Goal: Information Seeking & Learning: Learn about a topic

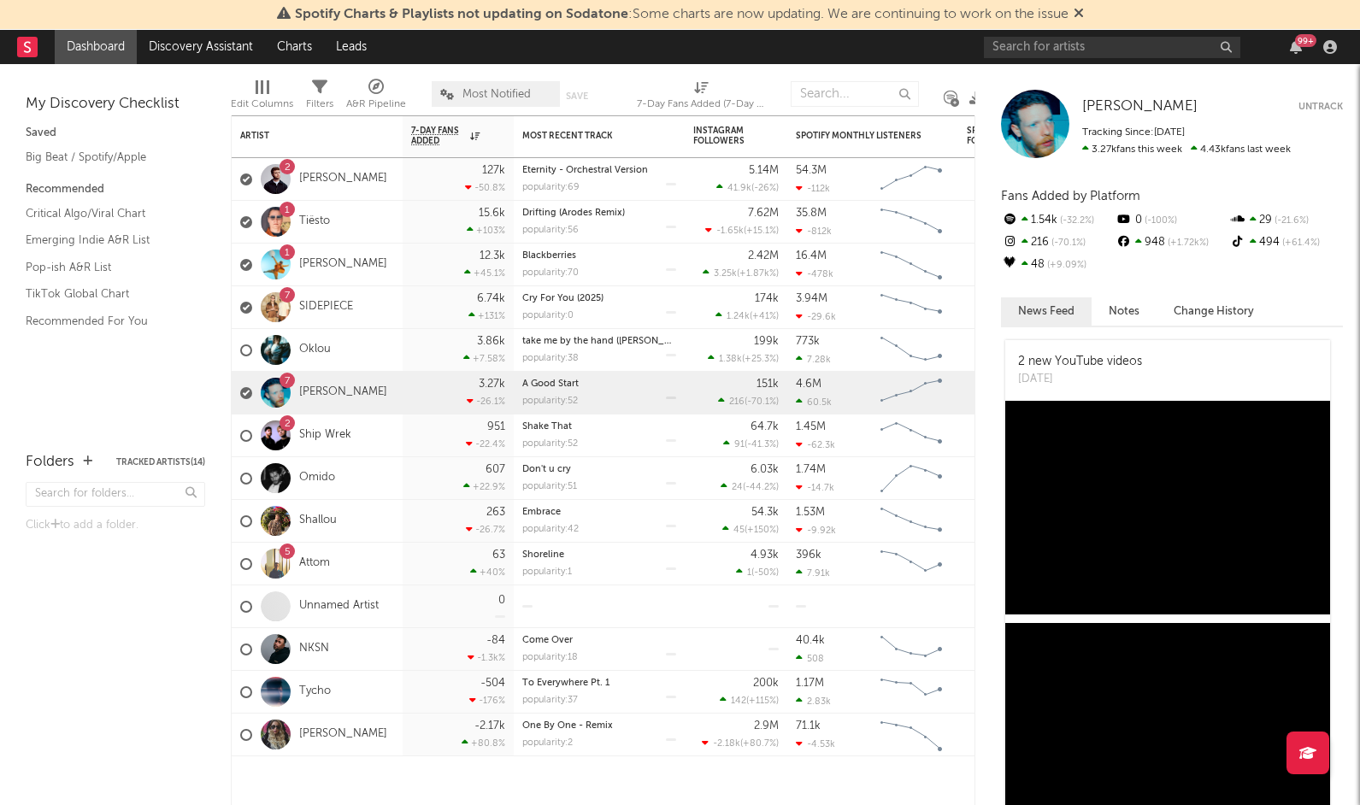
click at [503, 89] on span "Most Notified" at bounding box center [497, 94] width 68 height 11
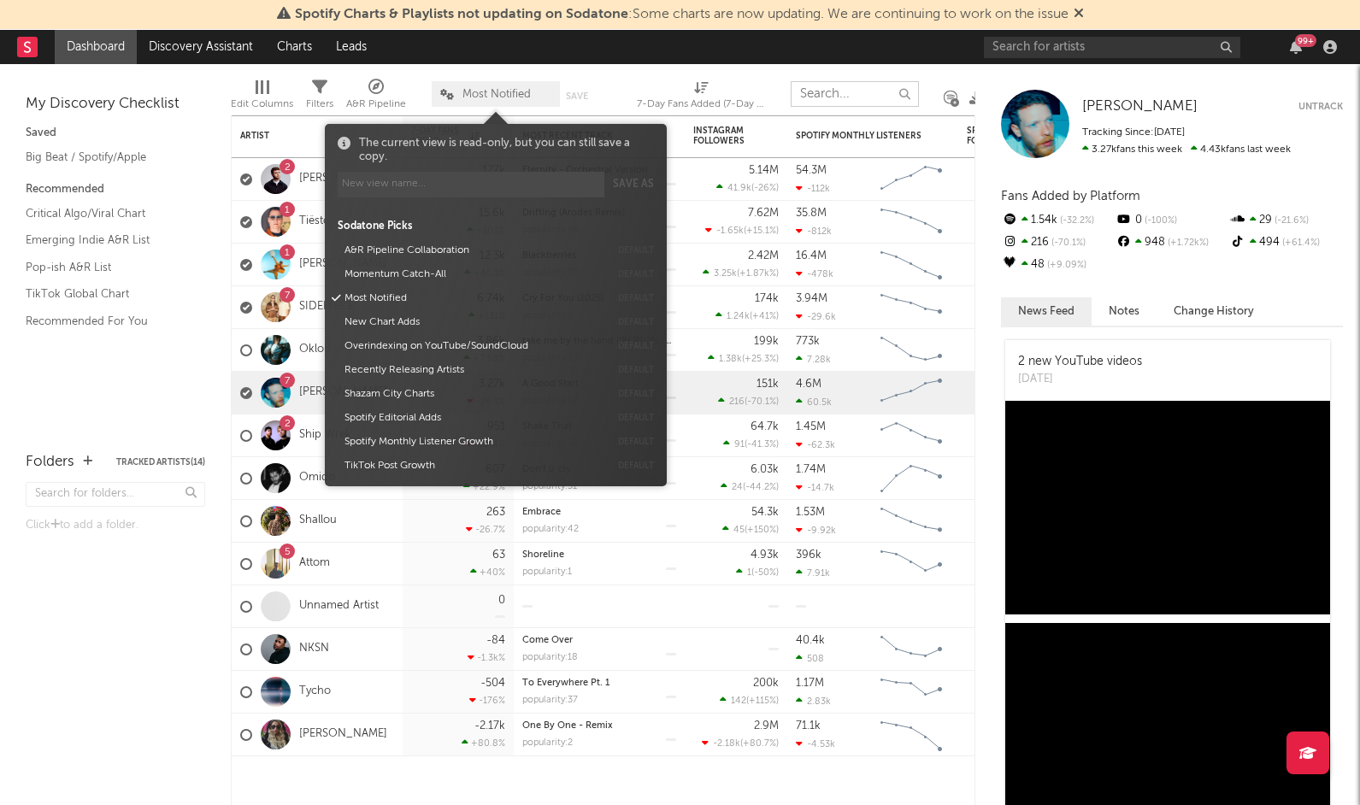
click at [864, 98] on input "text" at bounding box center [855, 94] width 128 height 26
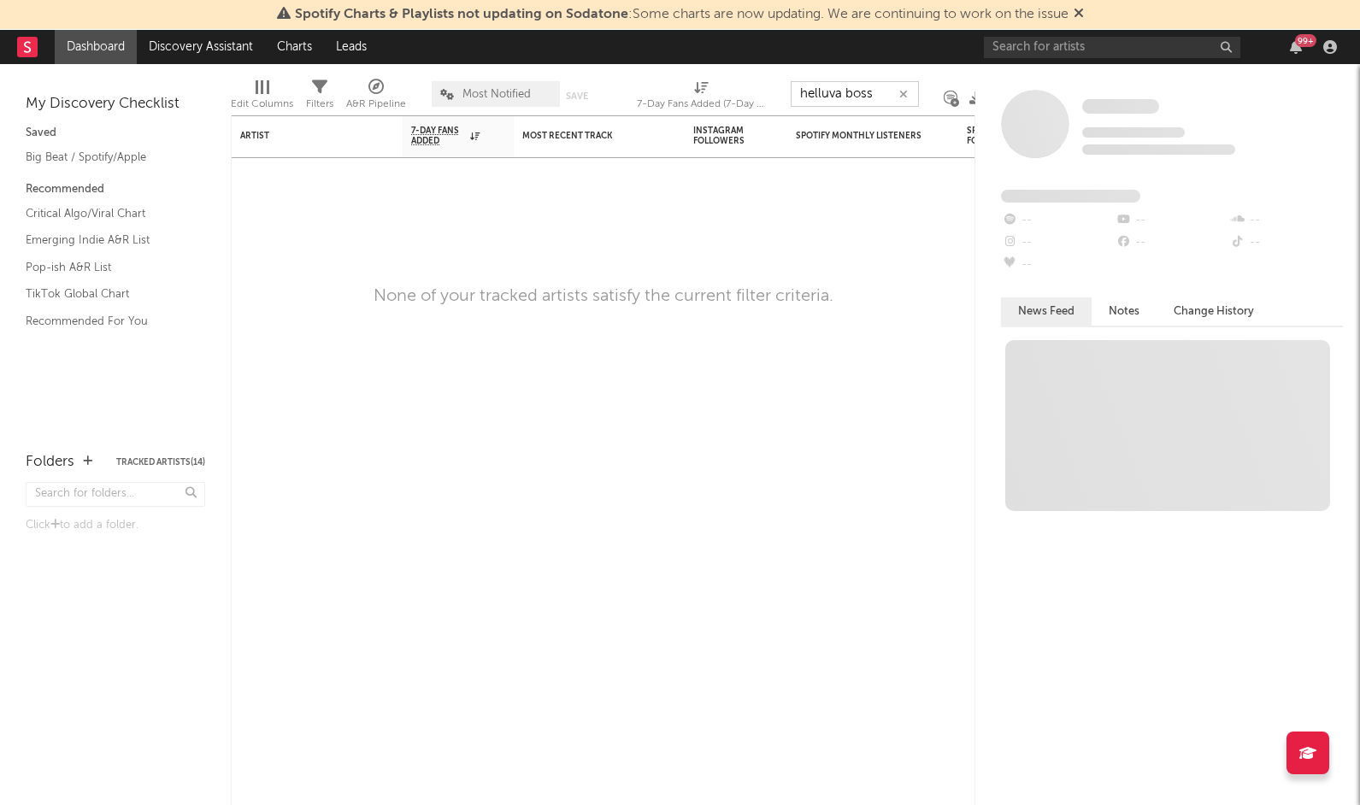
type input "helluva boss"
click at [1081, 45] on input "text" at bounding box center [1112, 47] width 257 height 21
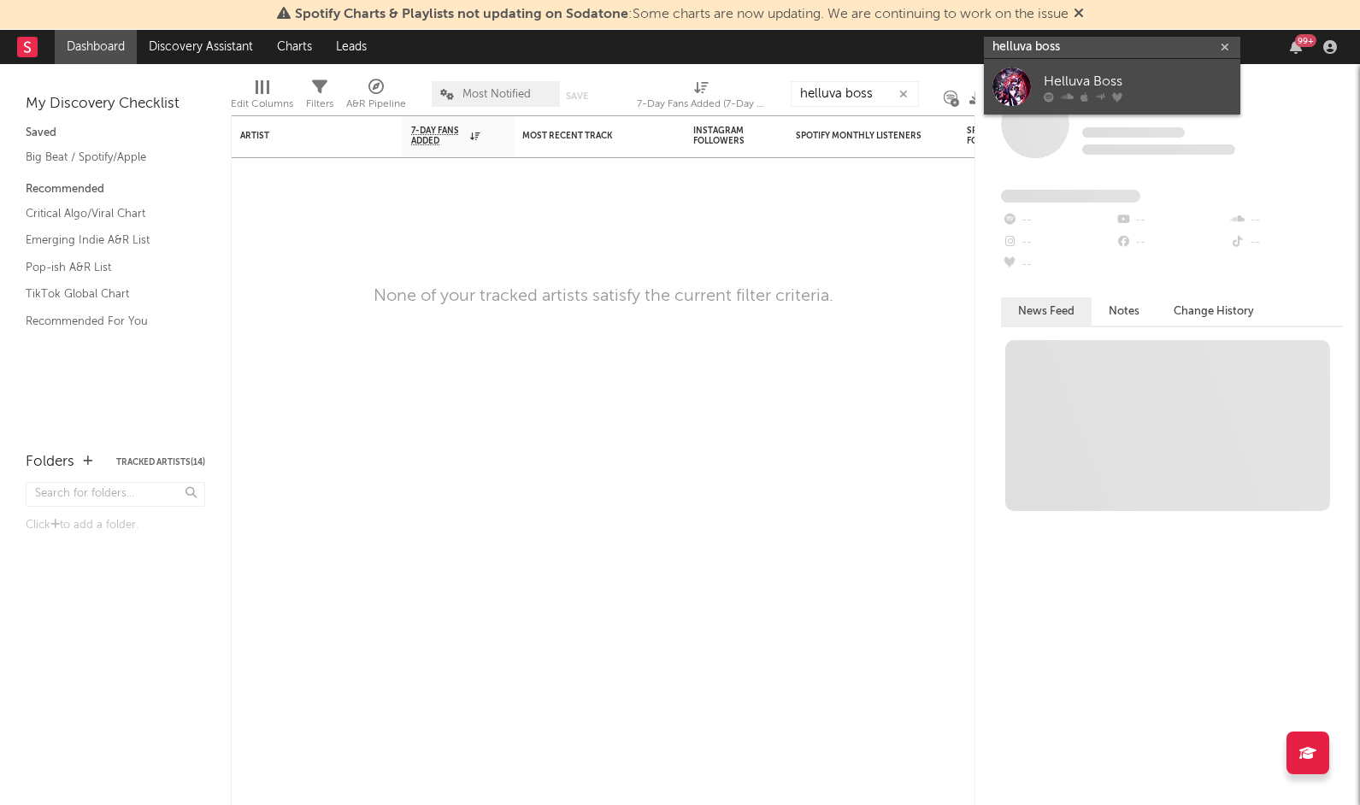
type input "helluva boss"
click at [1084, 76] on div "Helluva Boss" at bounding box center [1138, 81] width 188 height 21
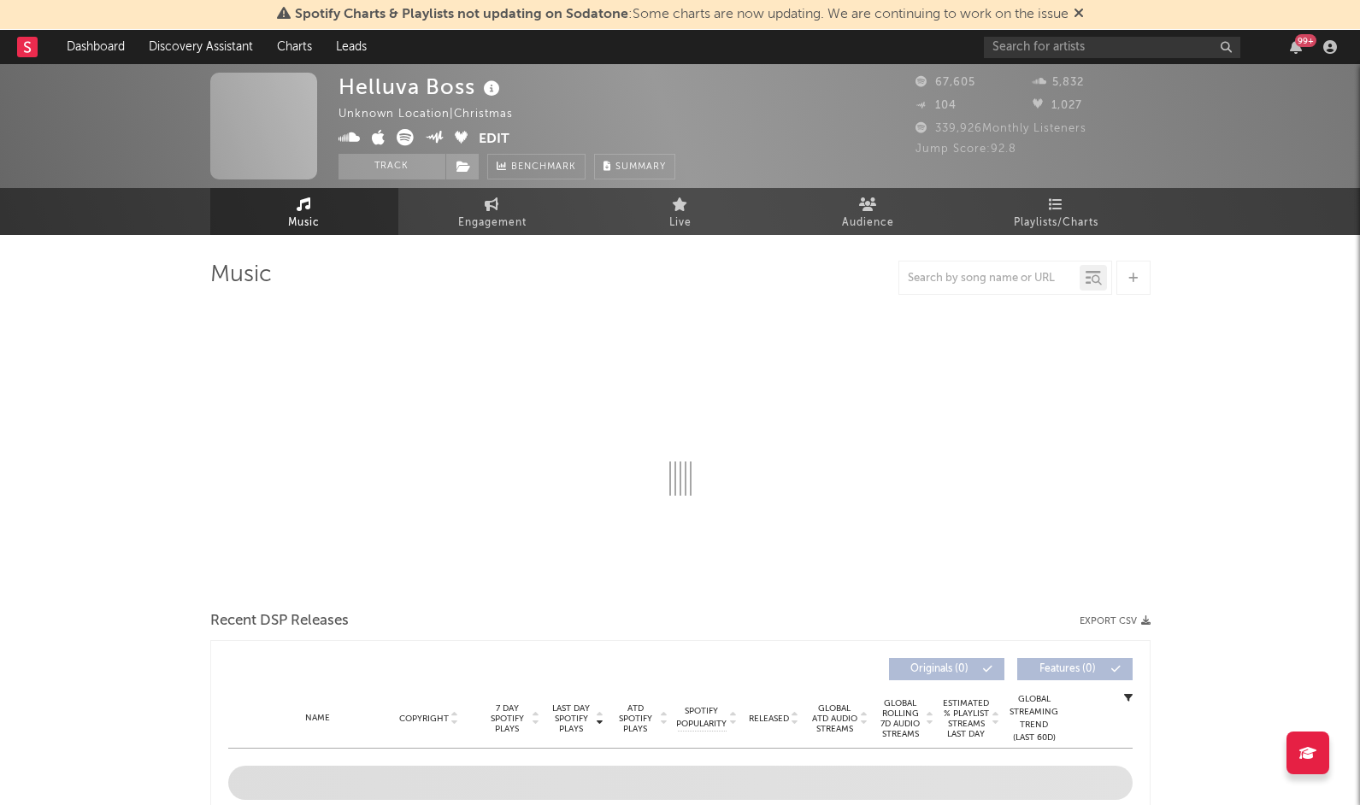
select select "6m"
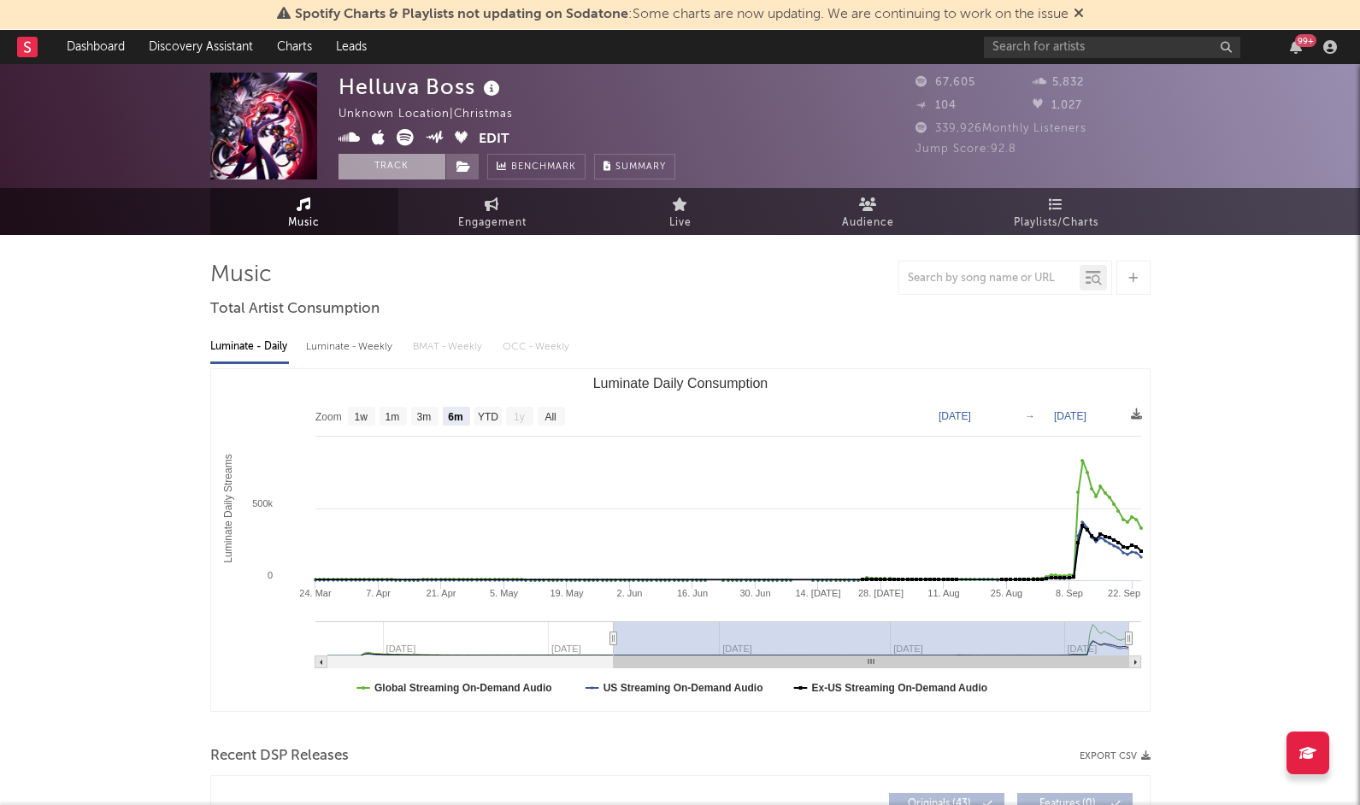
click at [393, 167] on button "Track" at bounding box center [392, 167] width 107 height 26
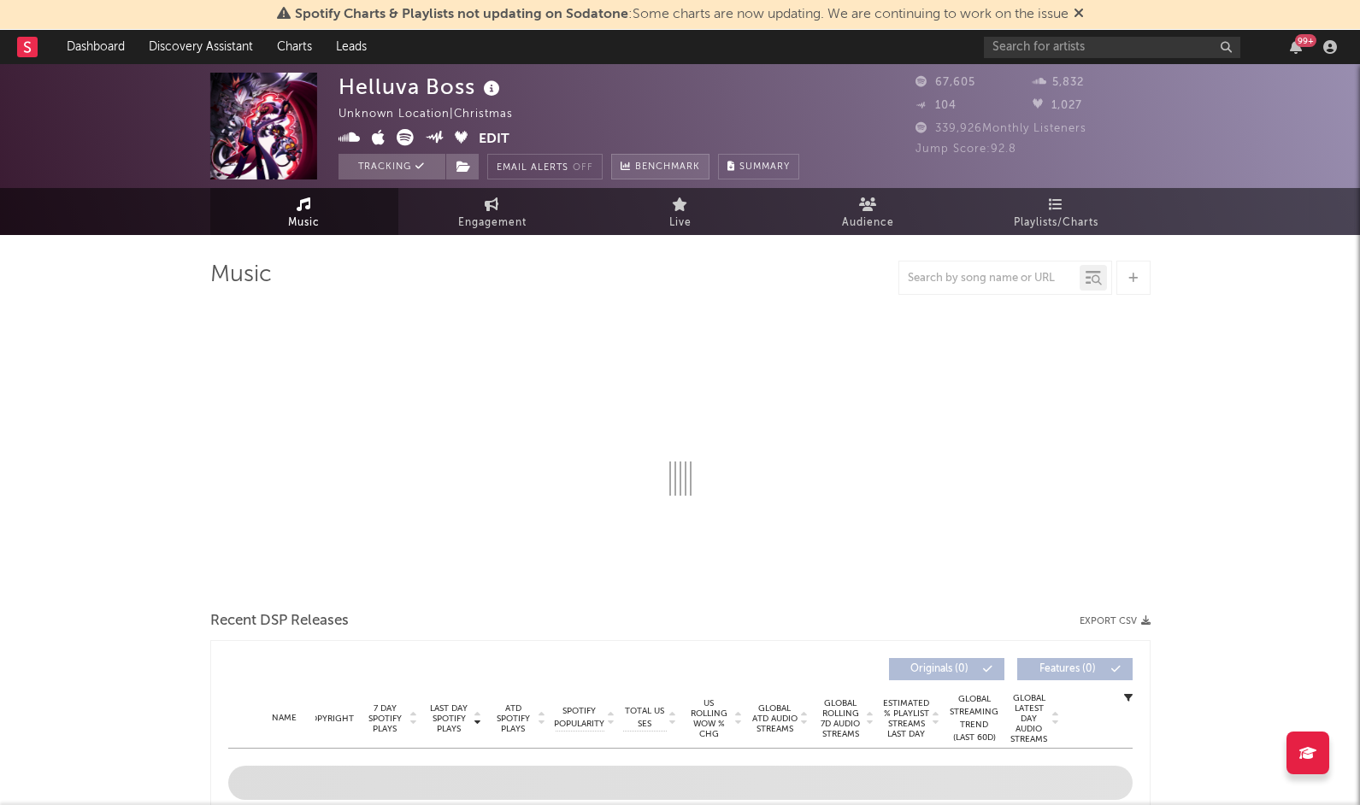
select select "6m"
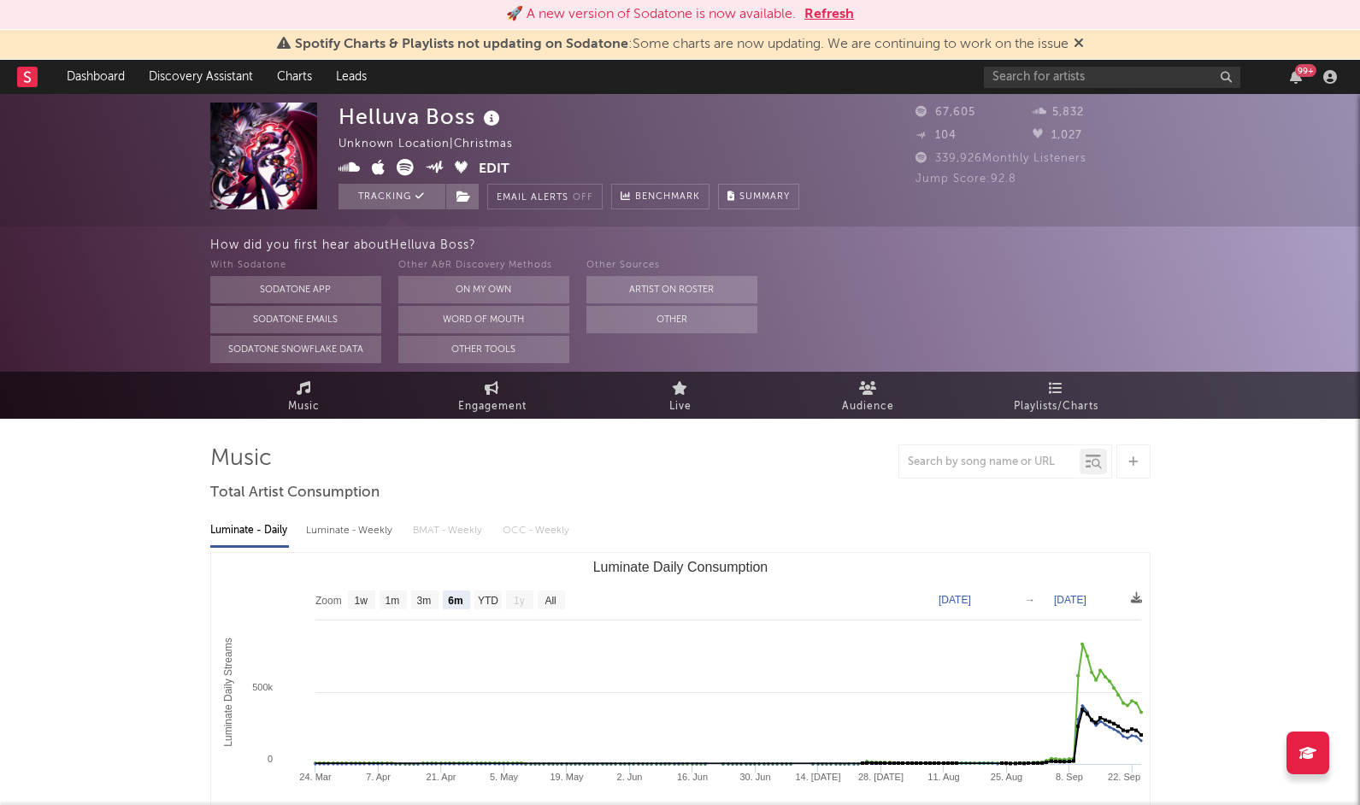
click at [823, 14] on button "Refresh" at bounding box center [830, 14] width 50 height 21
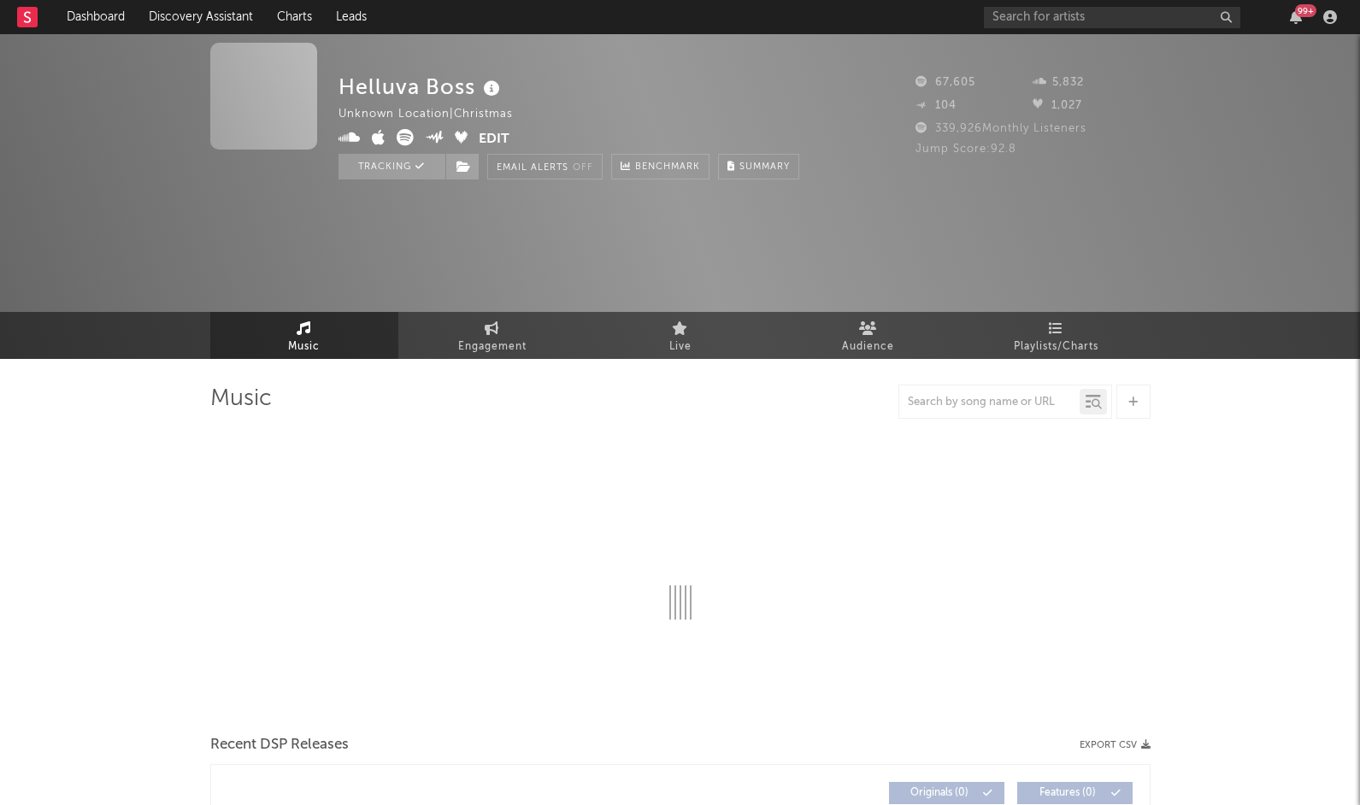
select select "6m"
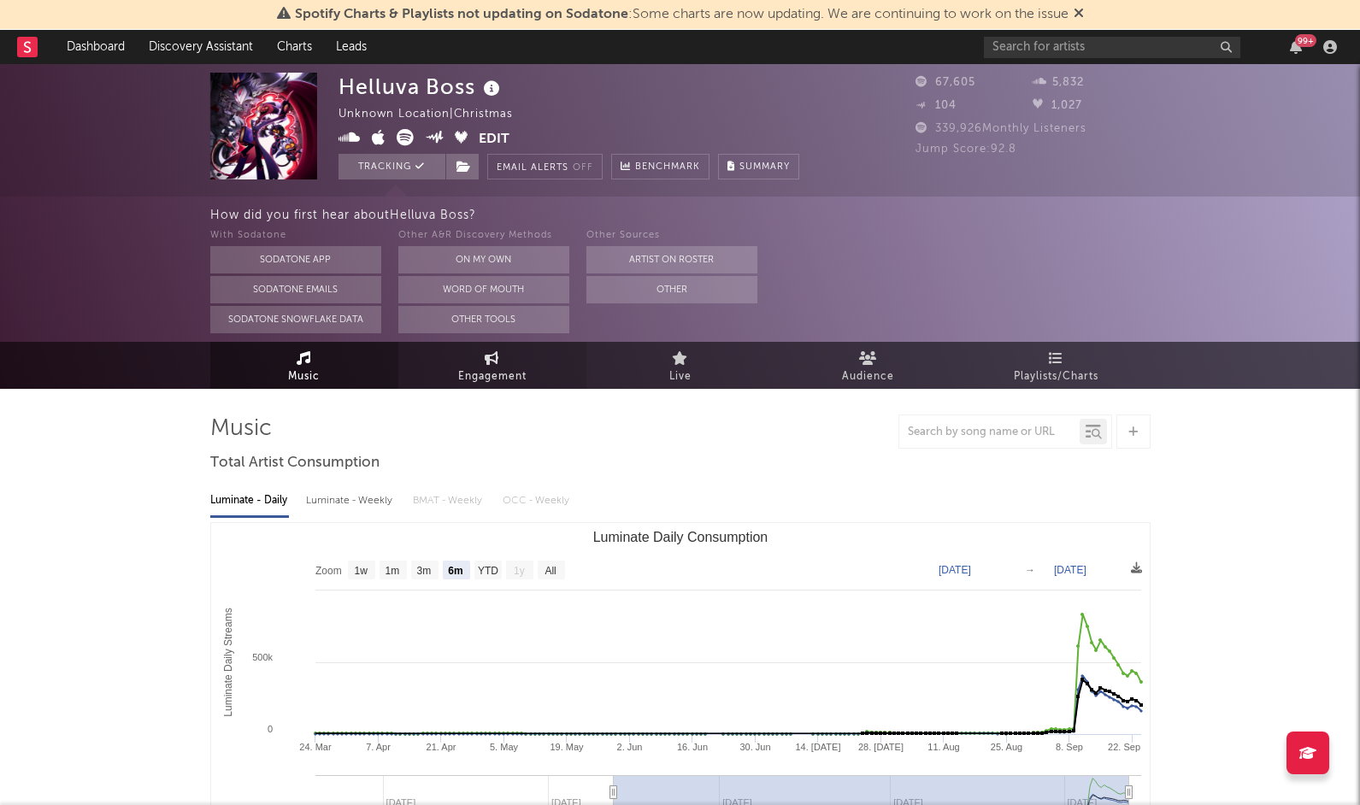
click at [513, 378] on span "Engagement" at bounding box center [492, 377] width 68 height 21
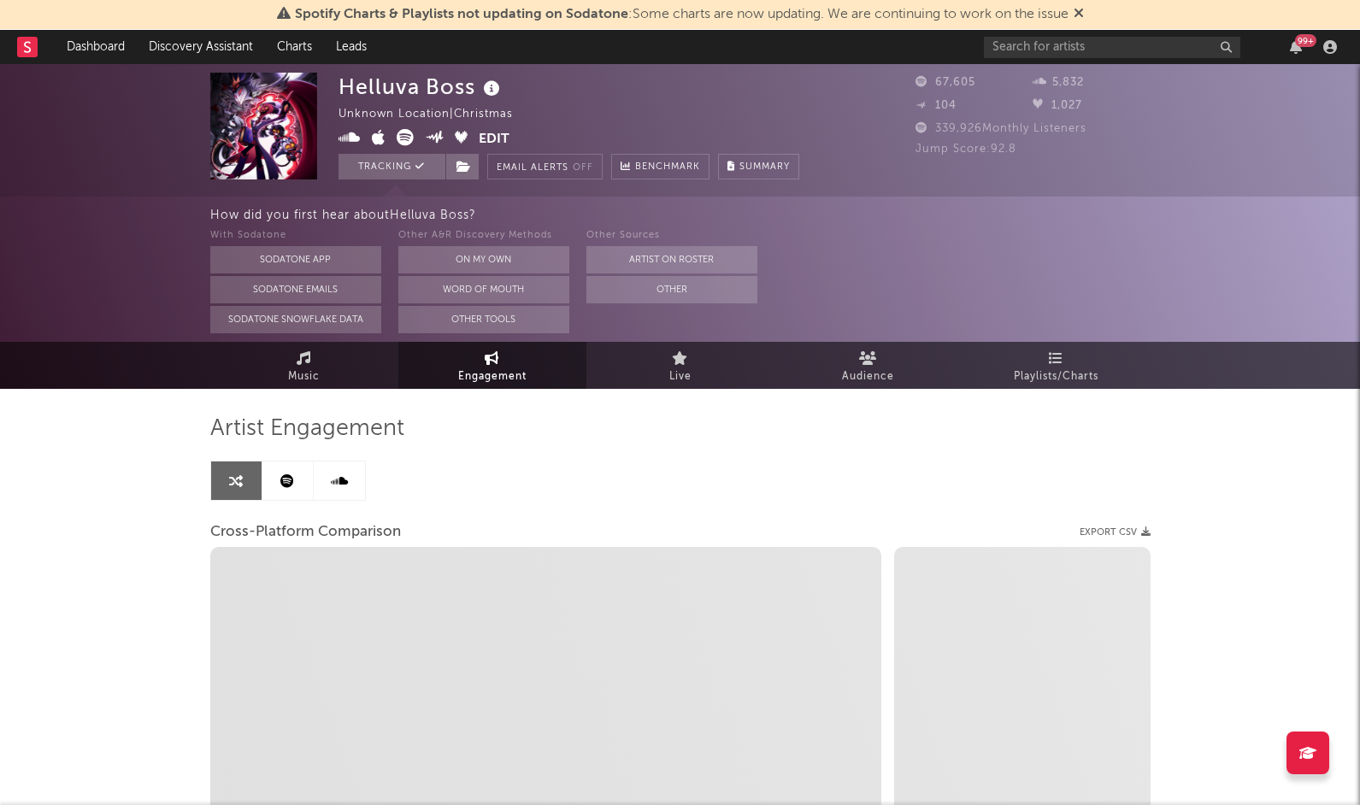
select select "1w"
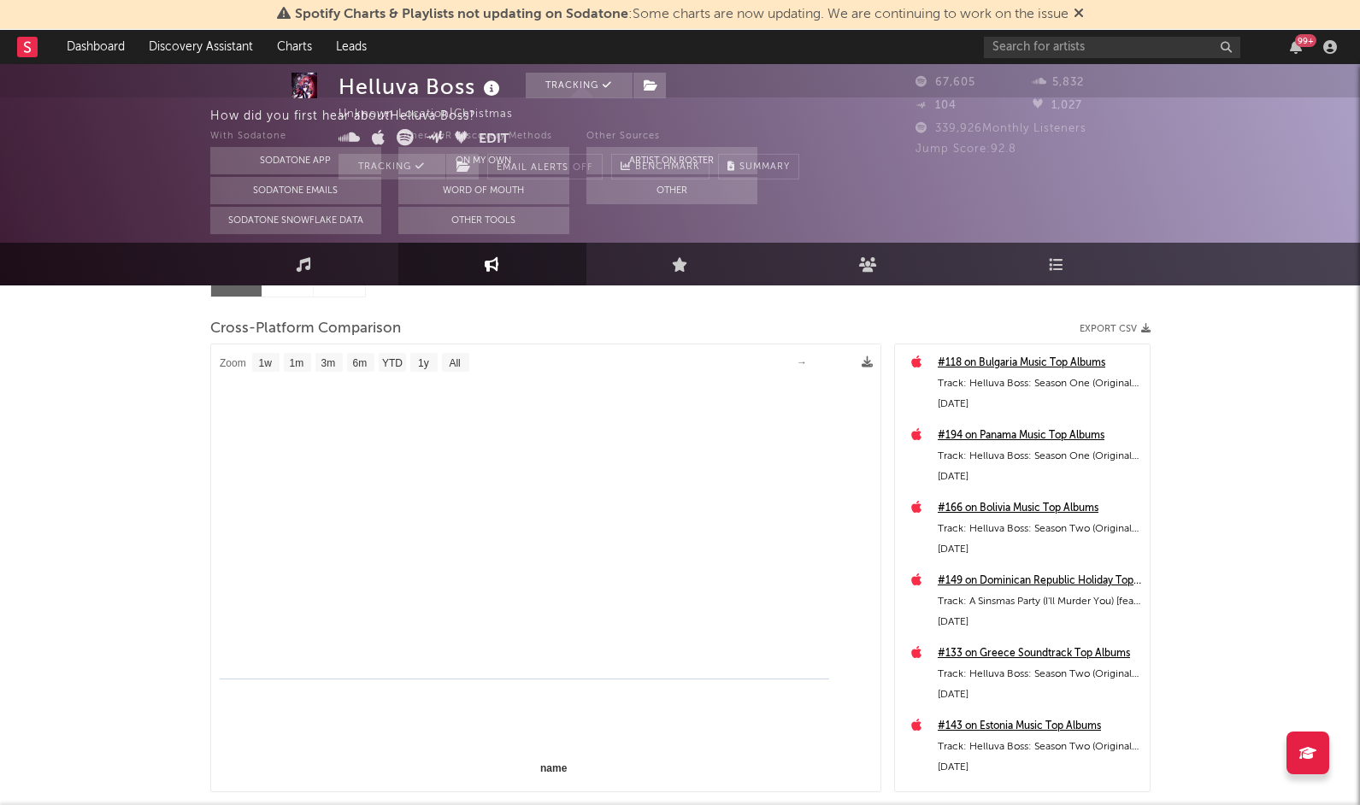
select select "1m"
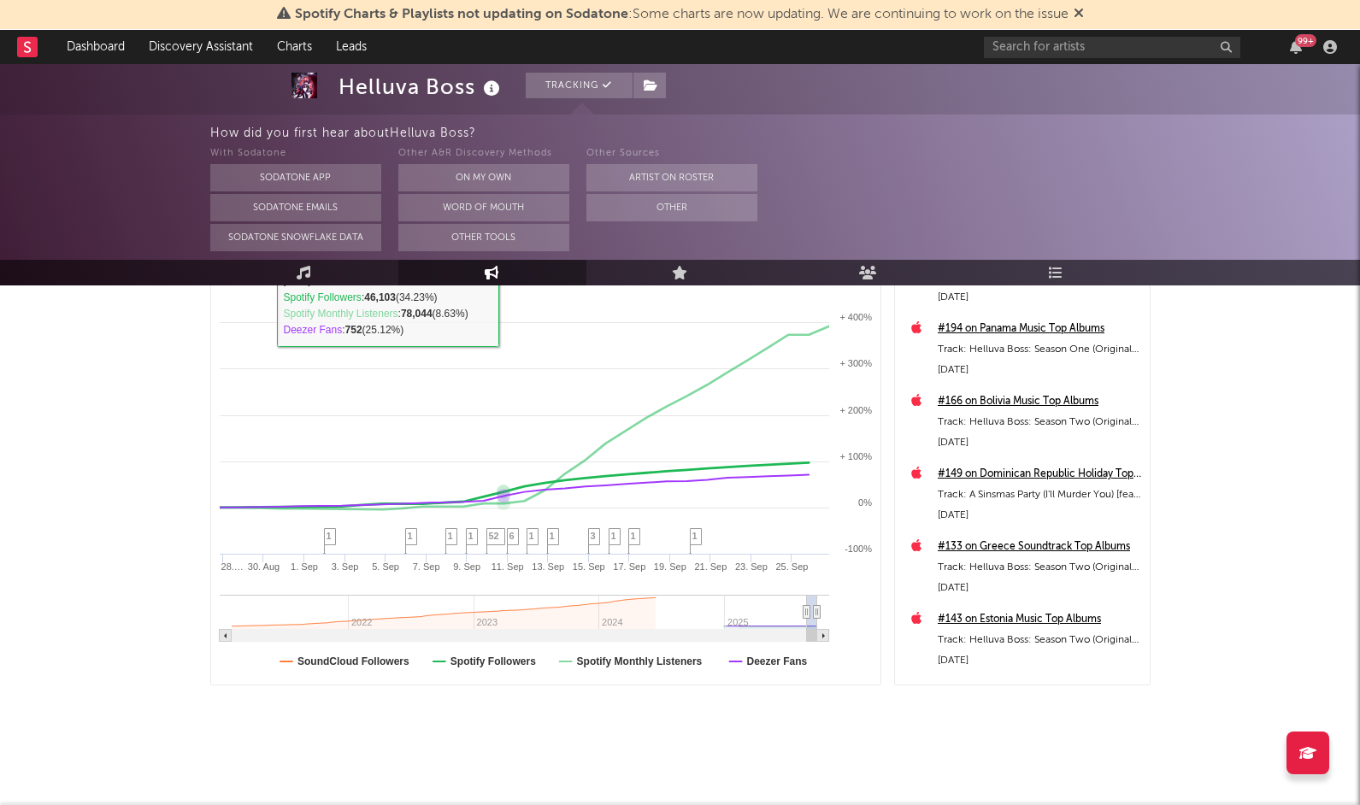
scroll to position [310, 0]
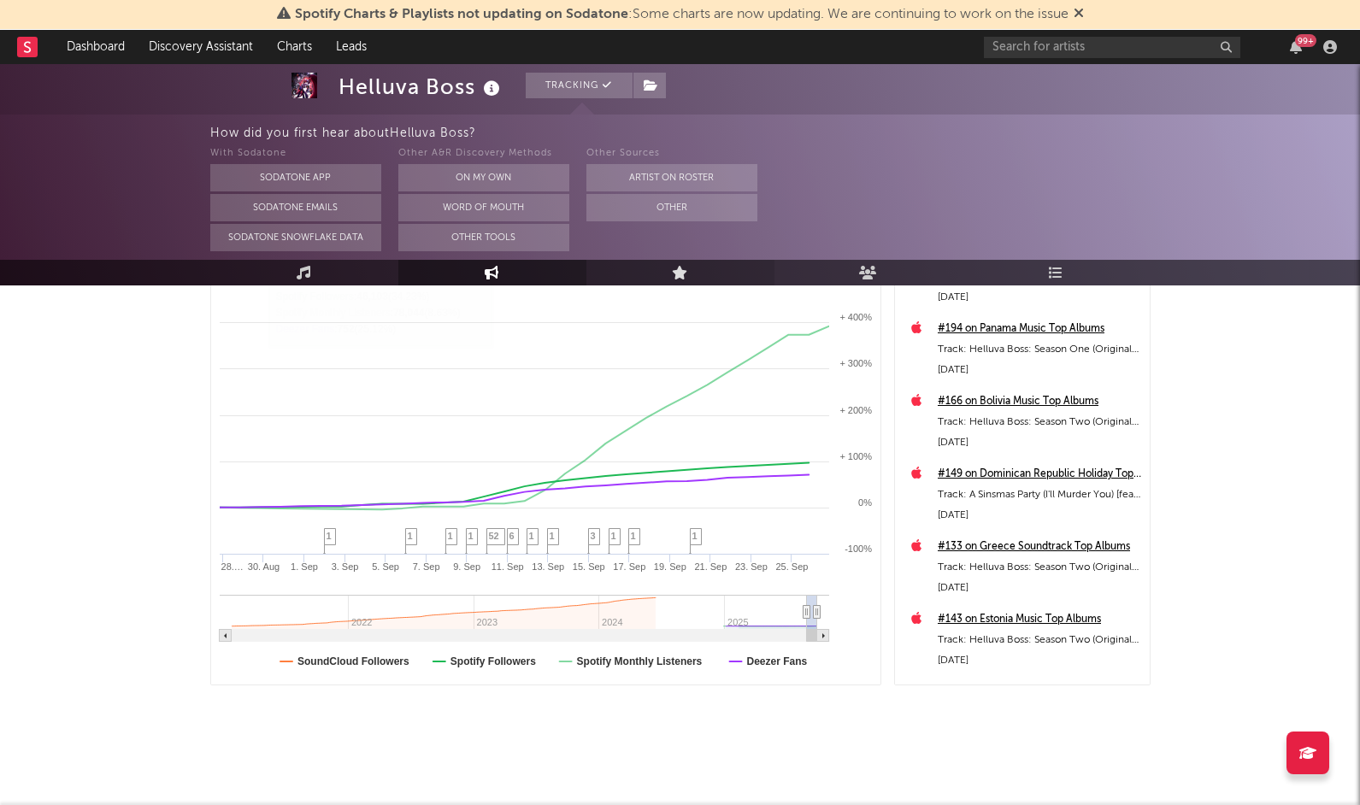
click at [683, 272] on icon at bounding box center [680, 273] width 16 height 14
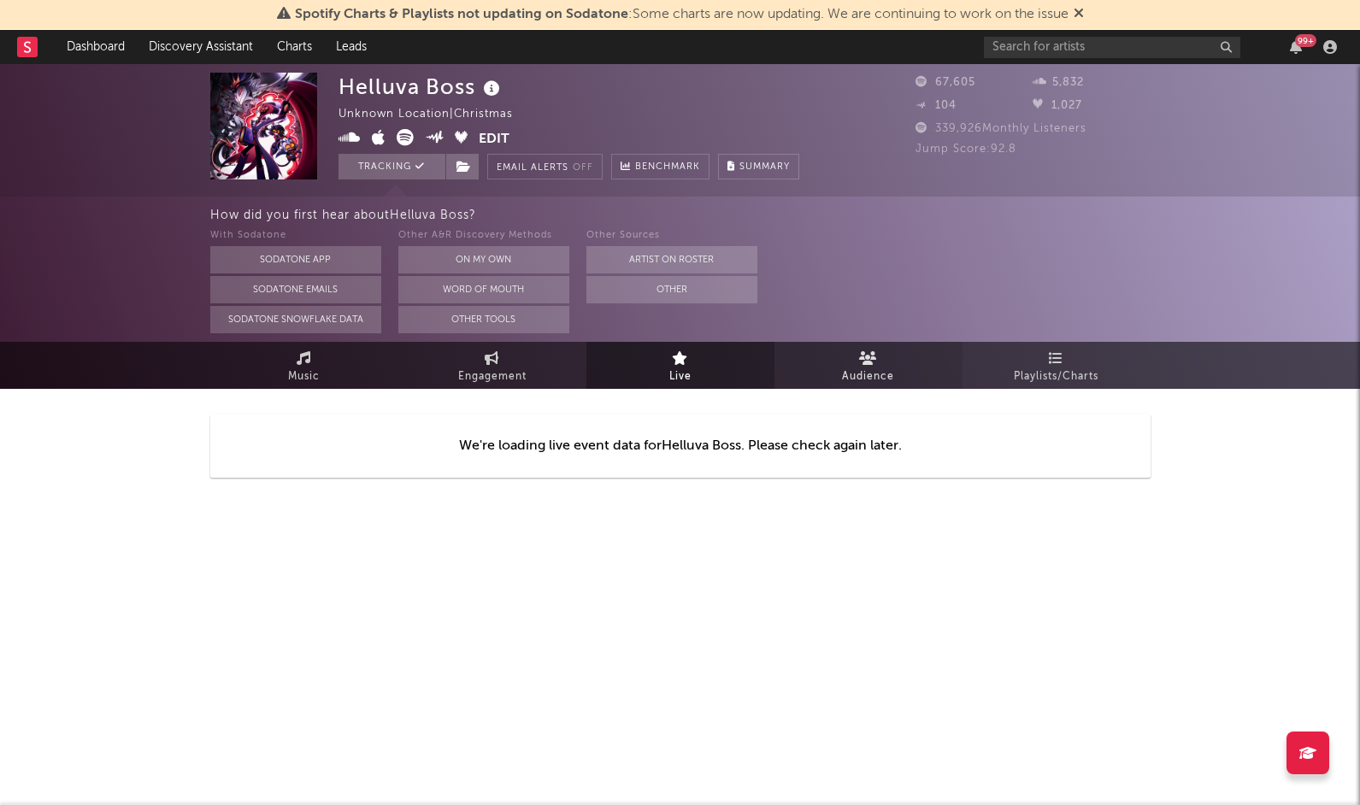
click at [847, 373] on span "Audience" at bounding box center [868, 377] width 52 height 21
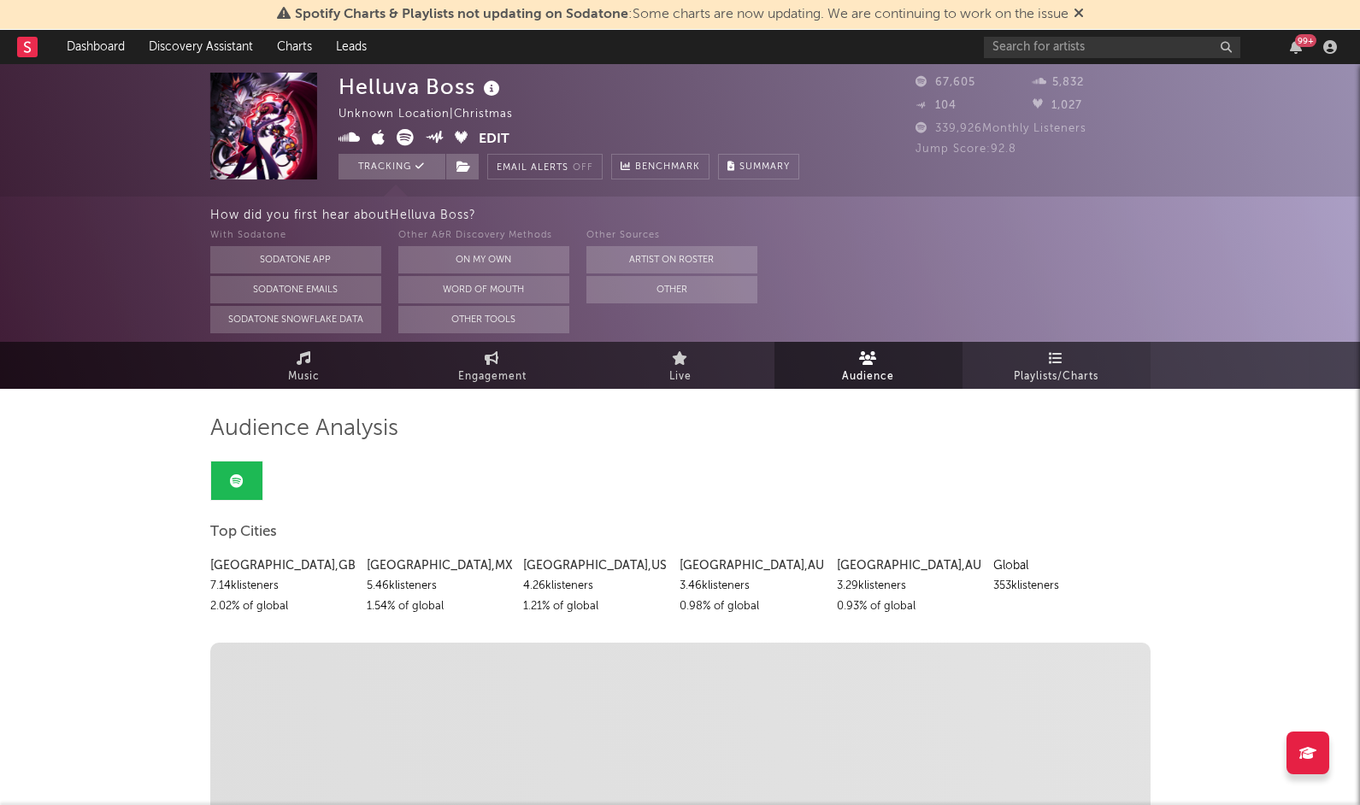
click at [1066, 363] on link "Playlists/Charts" at bounding box center [1057, 365] width 188 height 47
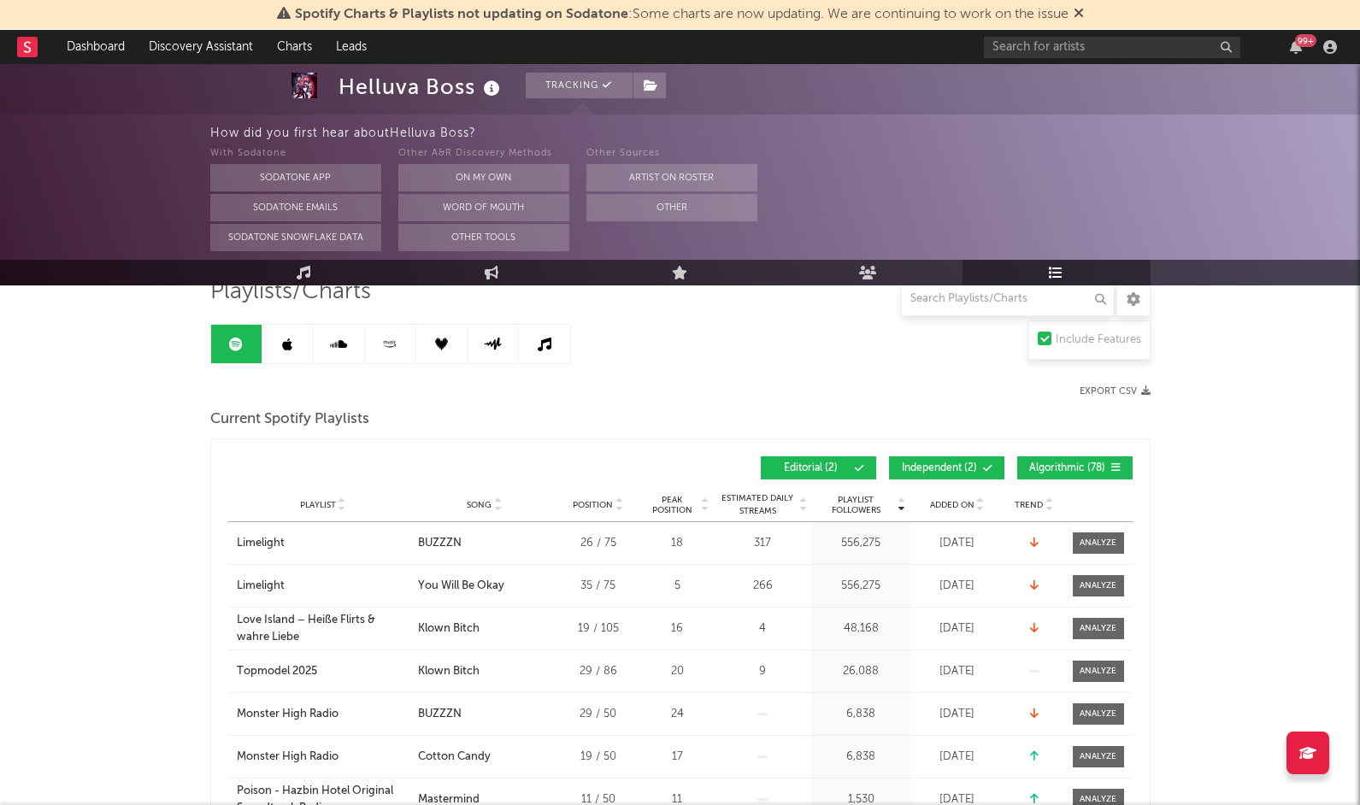
scroll to position [137, 0]
click at [298, 346] on link at bounding box center [287, 344] width 51 height 38
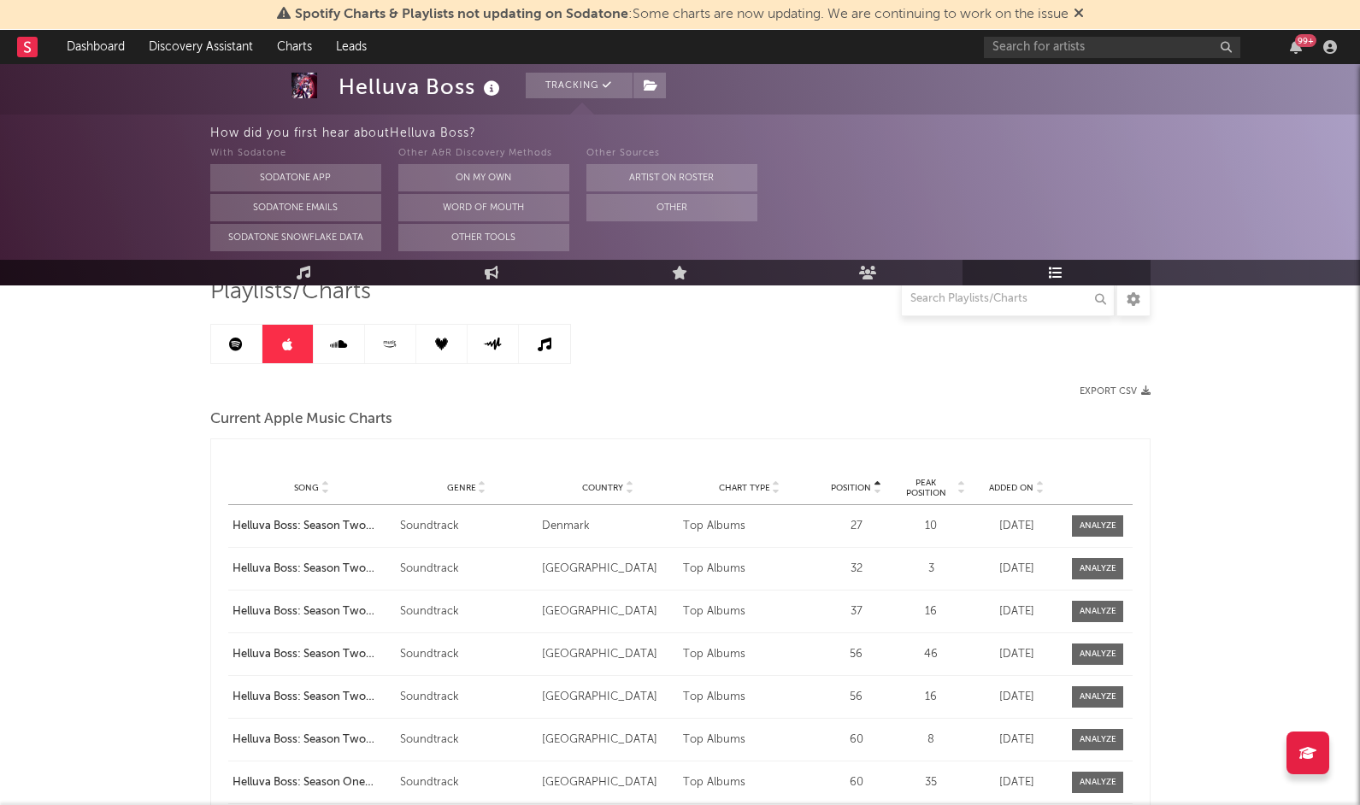
click at [343, 352] on link at bounding box center [339, 344] width 51 height 38
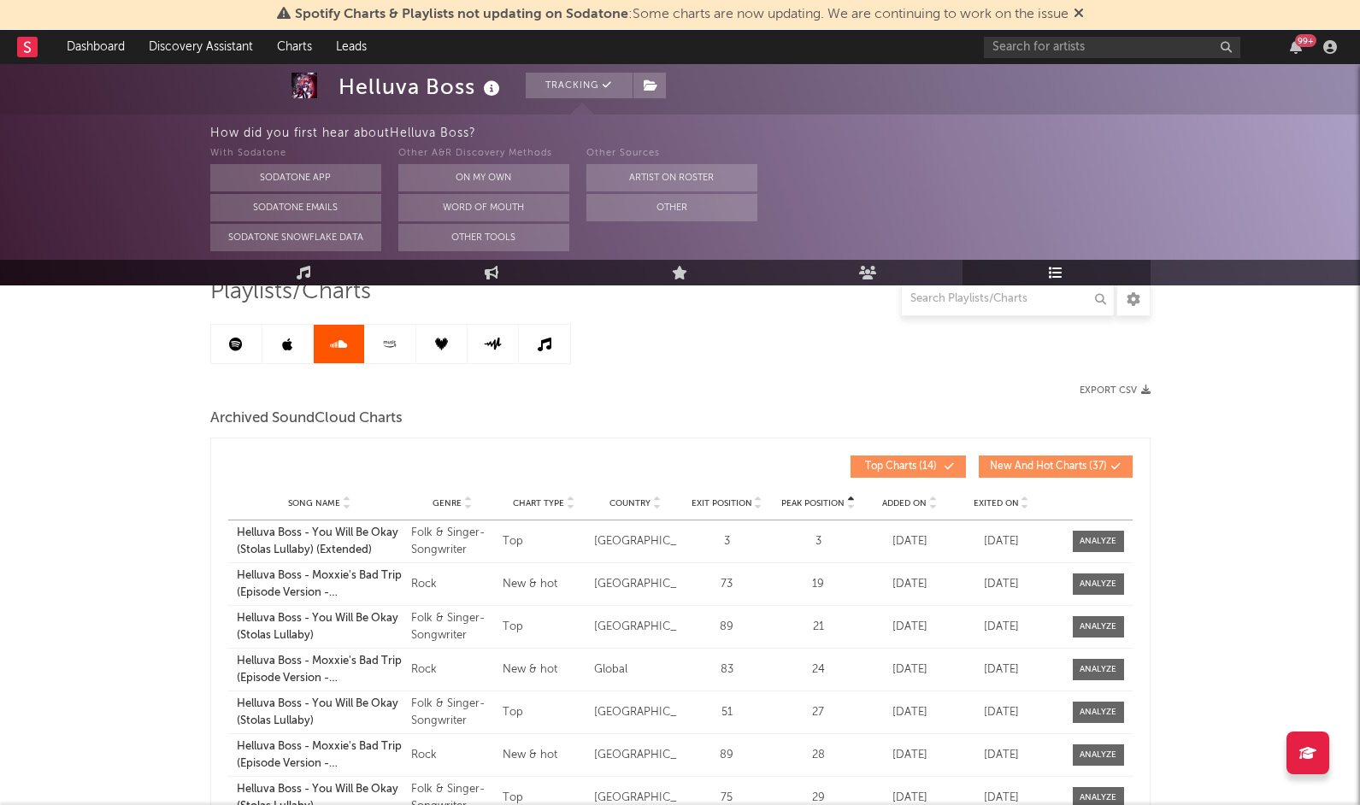
click at [391, 340] on icon at bounding box center [390, 344] width 20 height 13
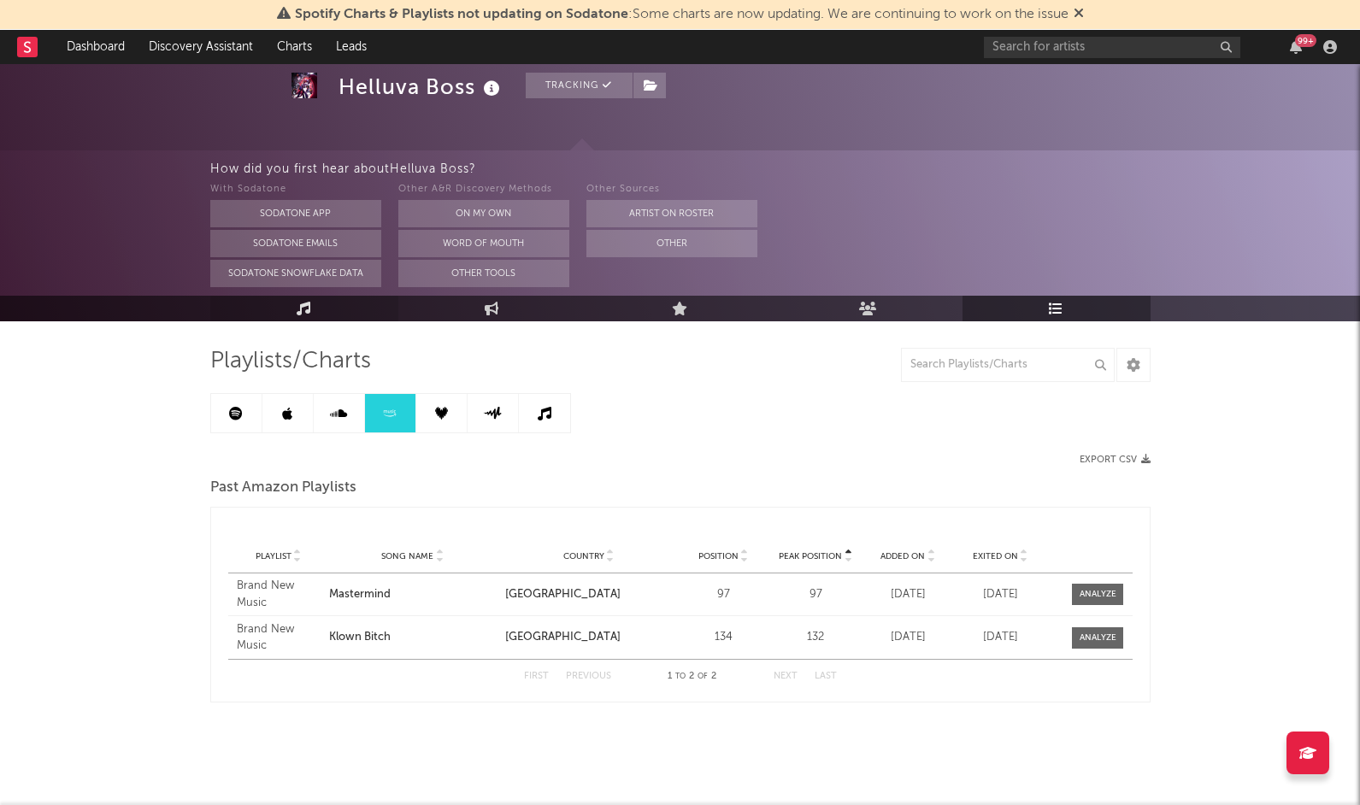
click at [311, 314] on link "Music" at bounding box center [304, 309] width 188 height 26
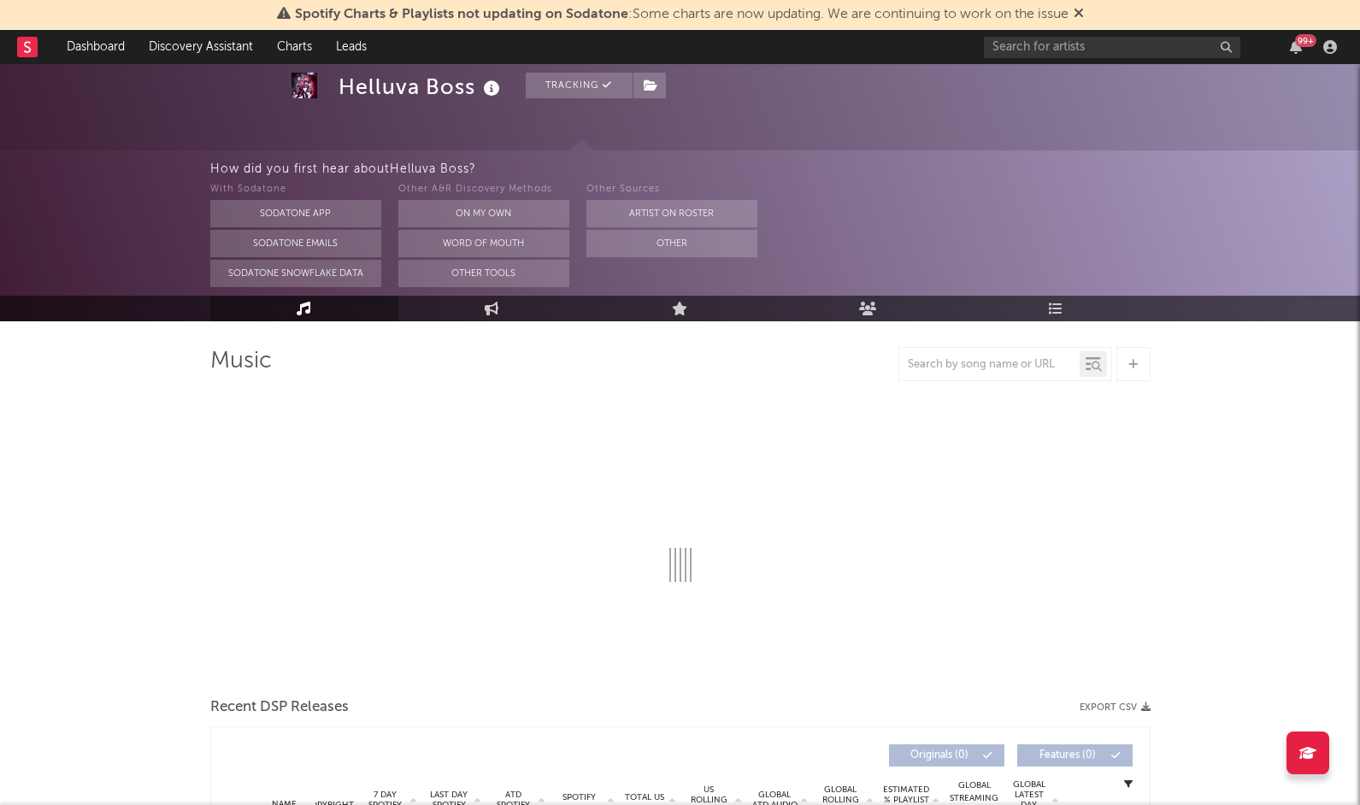
select select "6m"
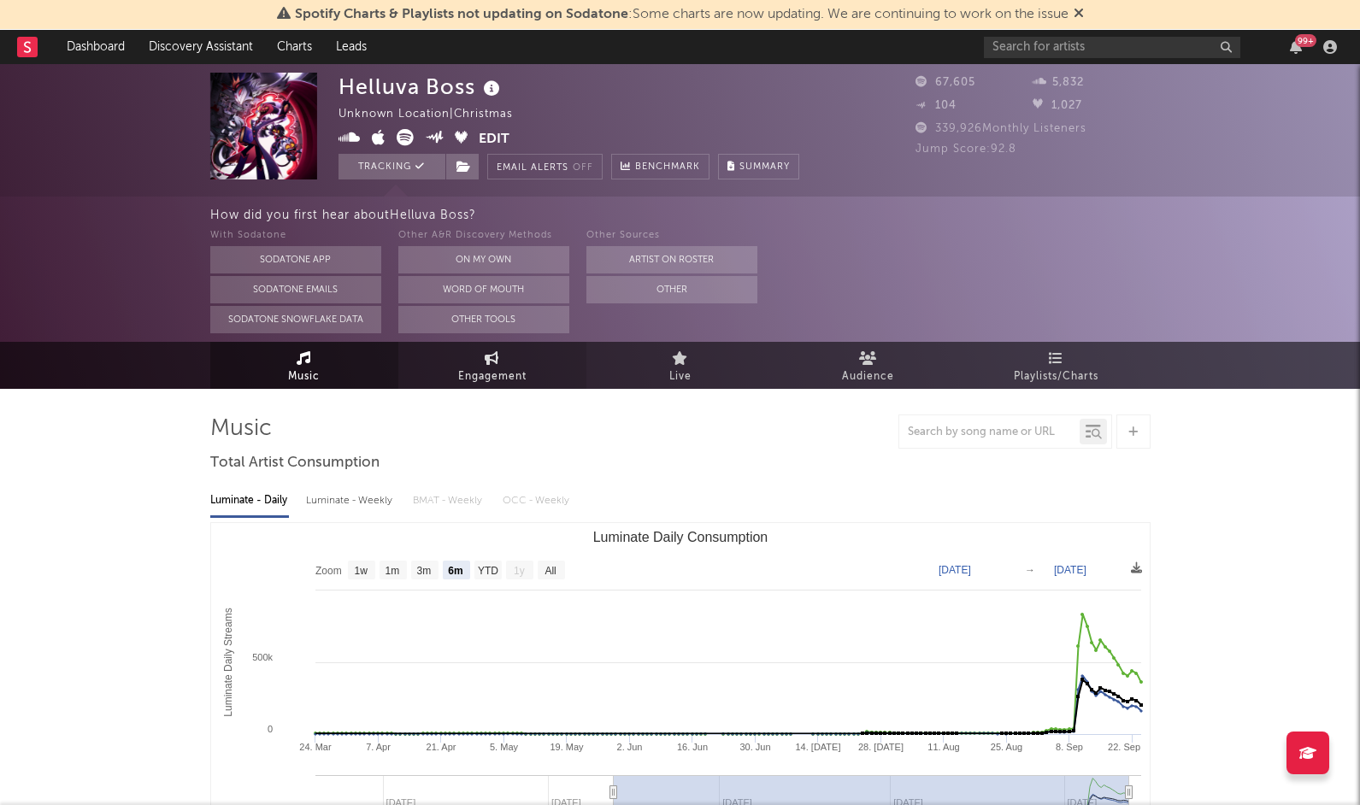
click at [478, 363] on link "Engagement" at bounding box center [492, 365] width 188 height 47
select select "1w"
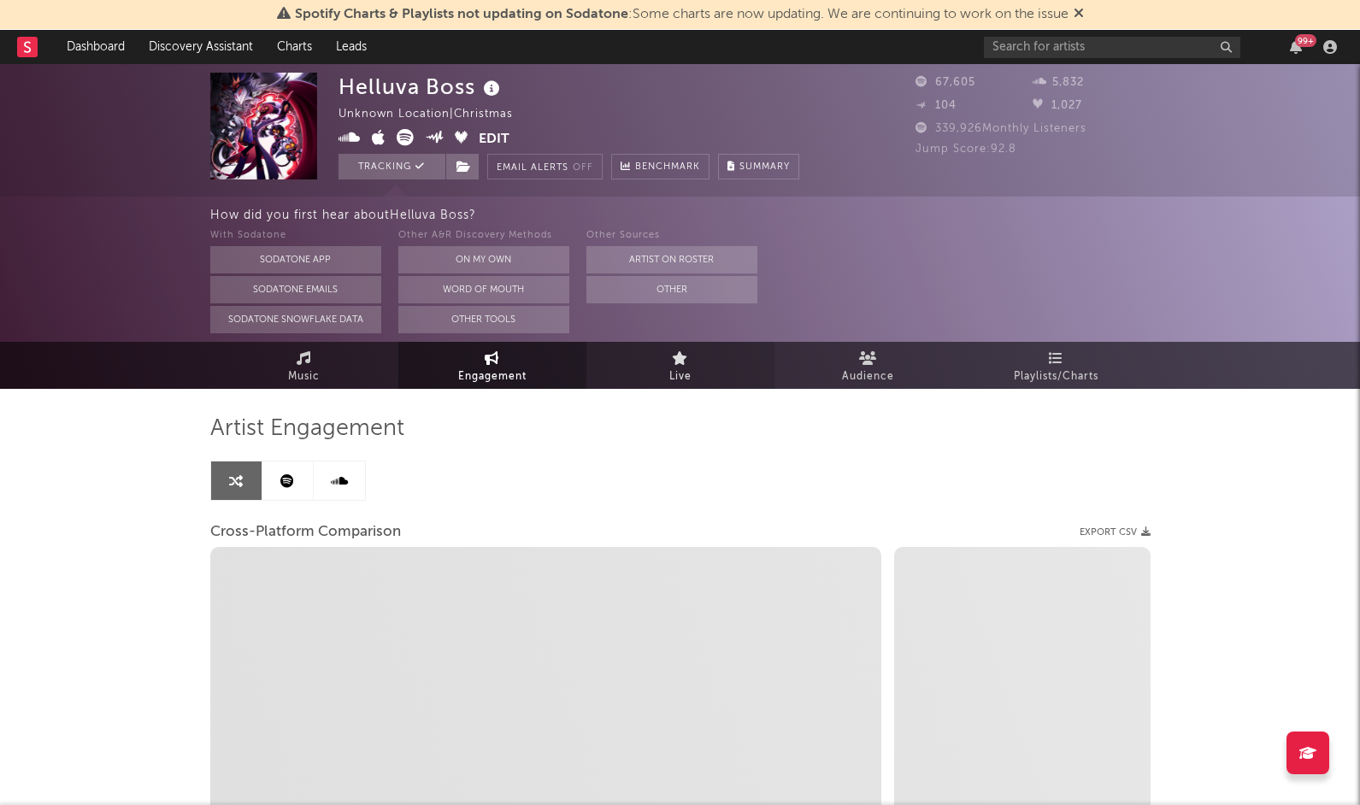
select select "1m"
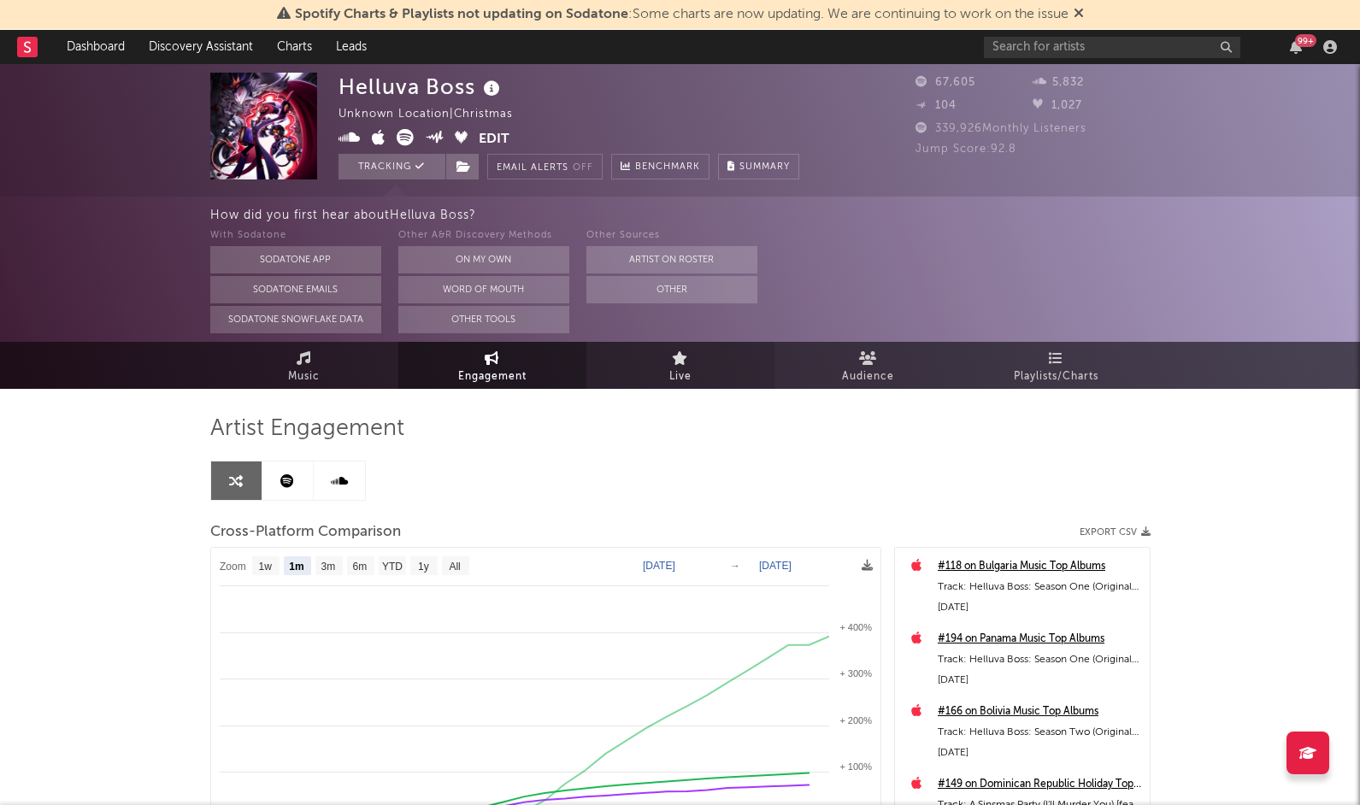
click at [687, 363] on icon at bounding box center [680, 358] width 16 height 14
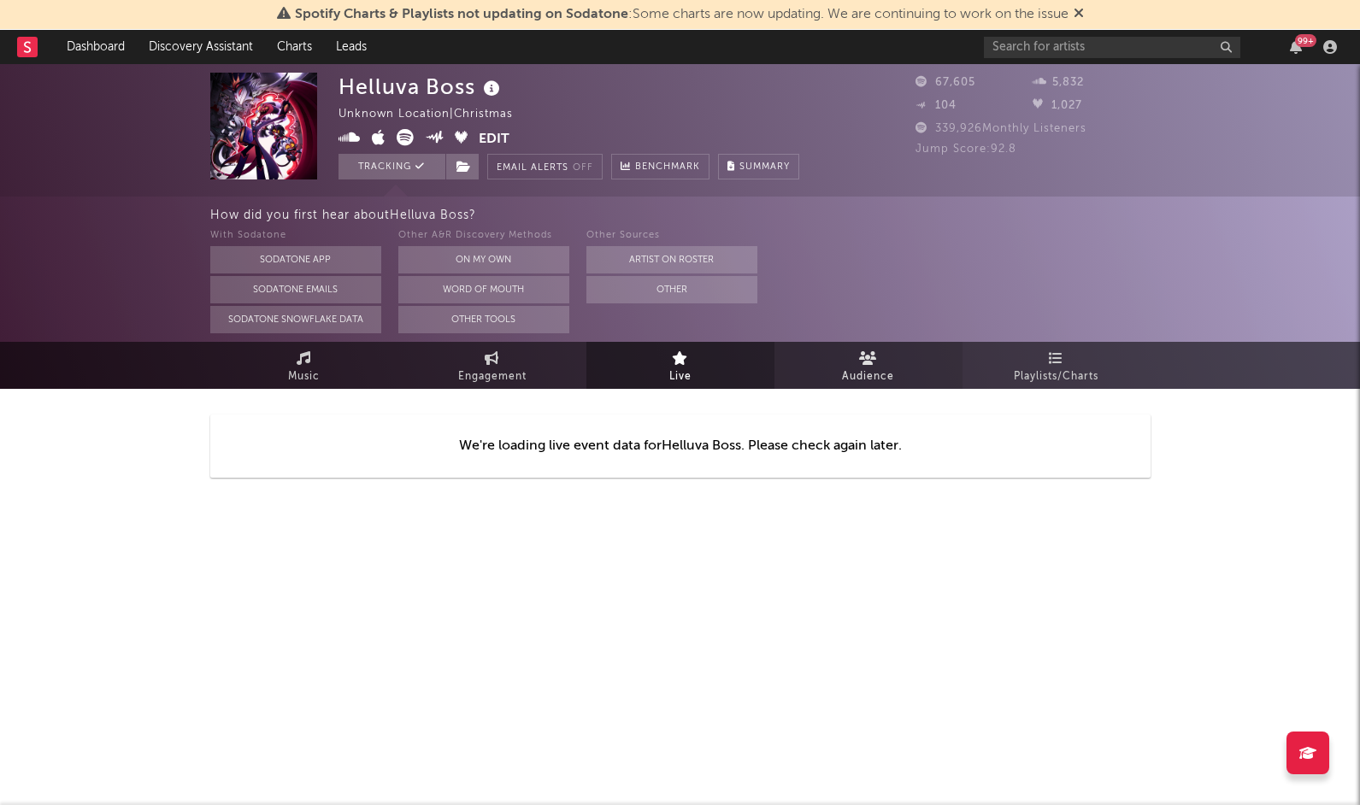
click at [854, 360] on link "Audience" at bounding box center [869, 365] width 188 height 47
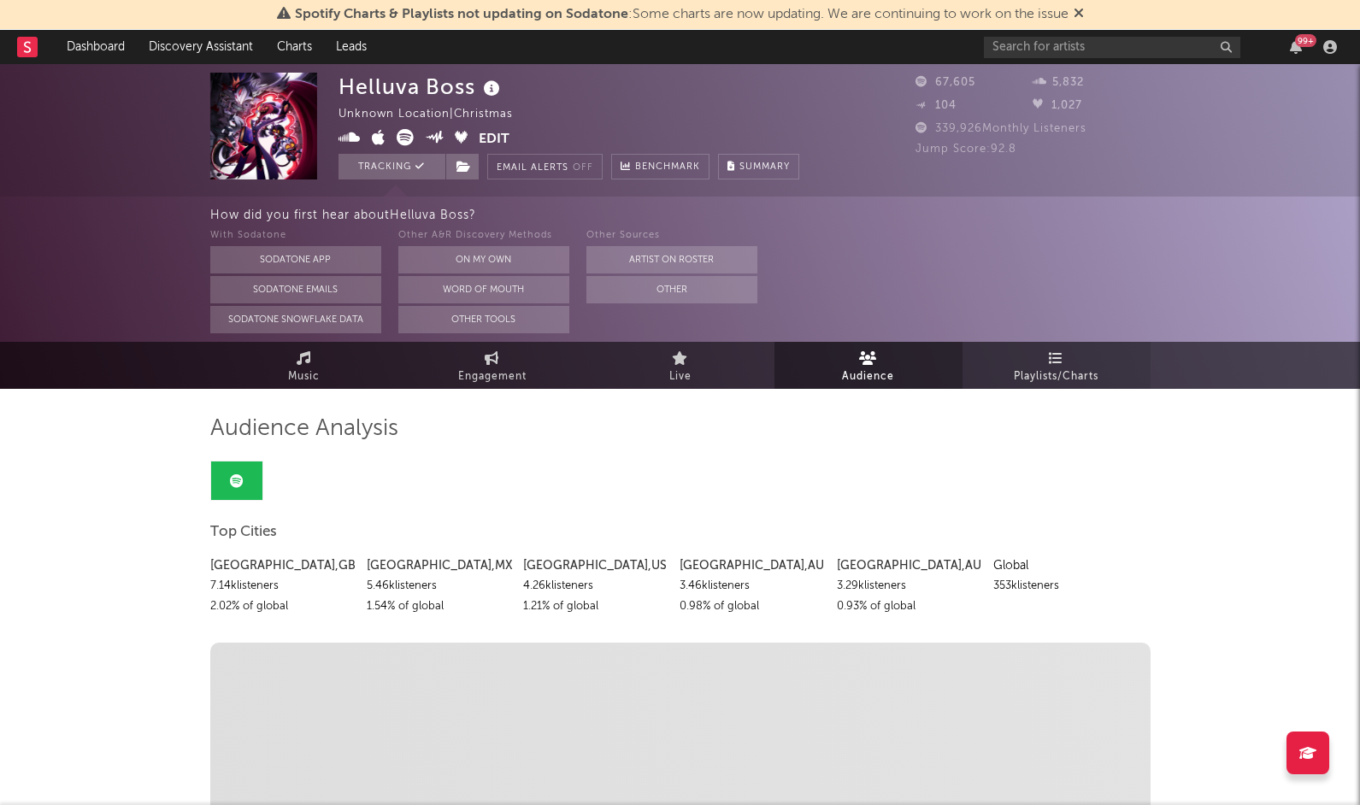
click at [1051, 363] on icon at bounding box center [1056, 358] width 15 height 14
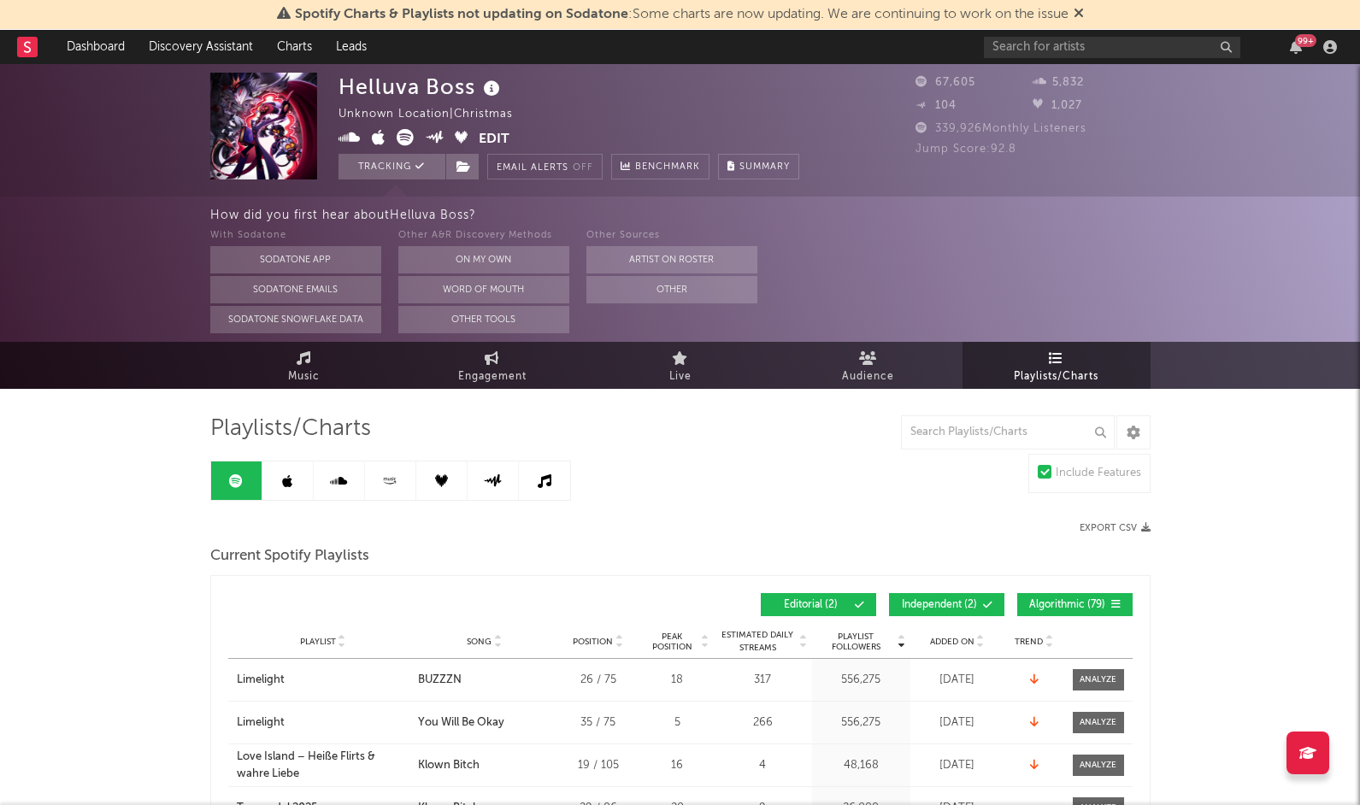
click at [290, 471] on link at bounding box center [287, 481] width 51 height 38
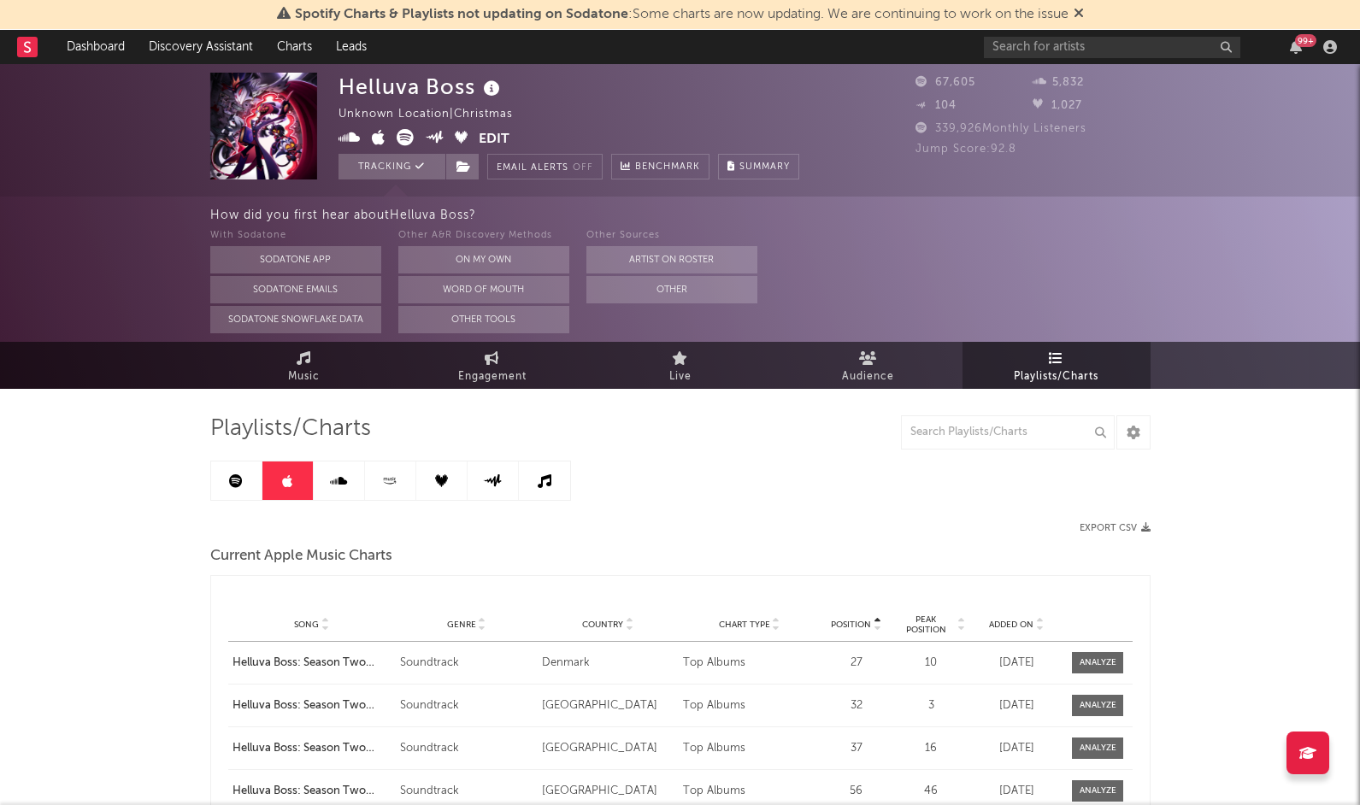
click at [399, 478] on icon at bounding box center [390, 481] width 20 height 13
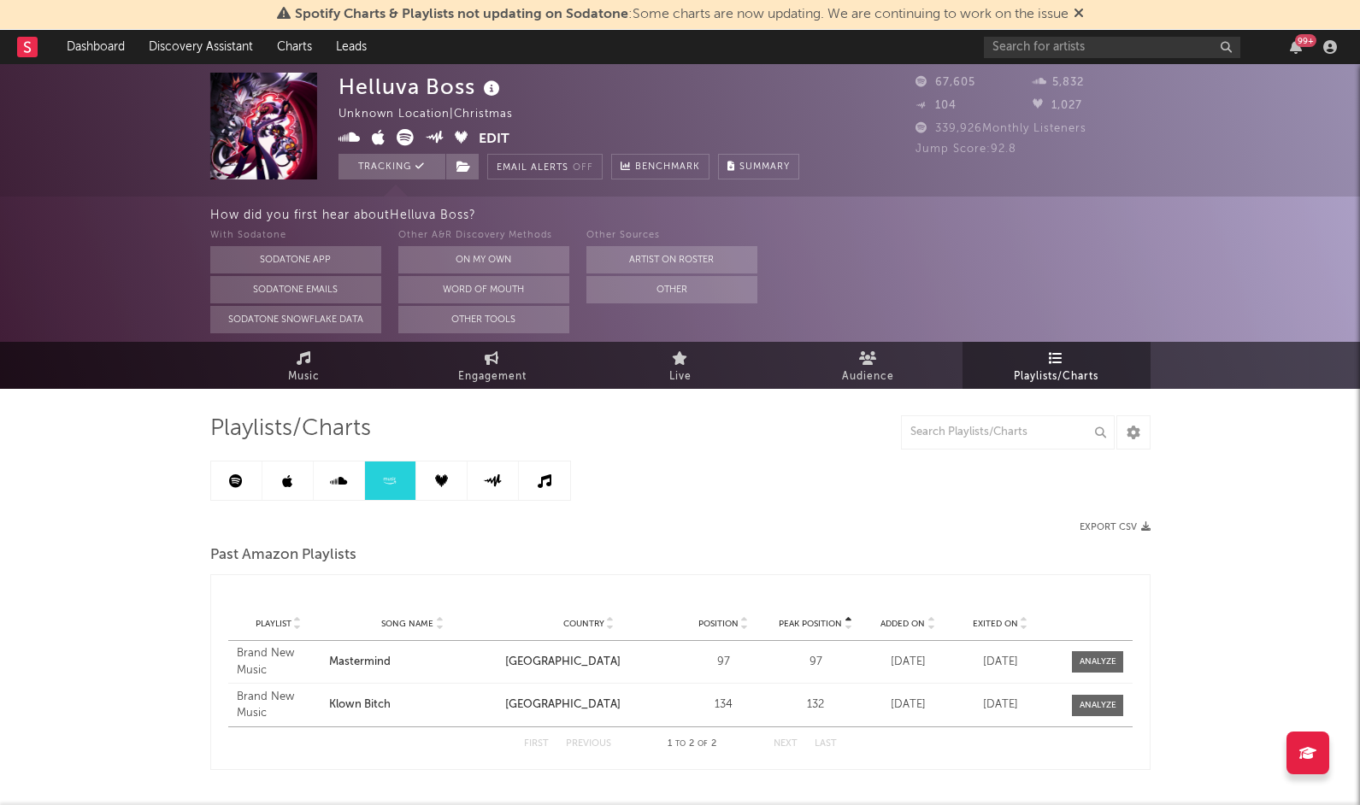
click at [352, 475] on link at bounding box center [339, 481] width 51 height 38
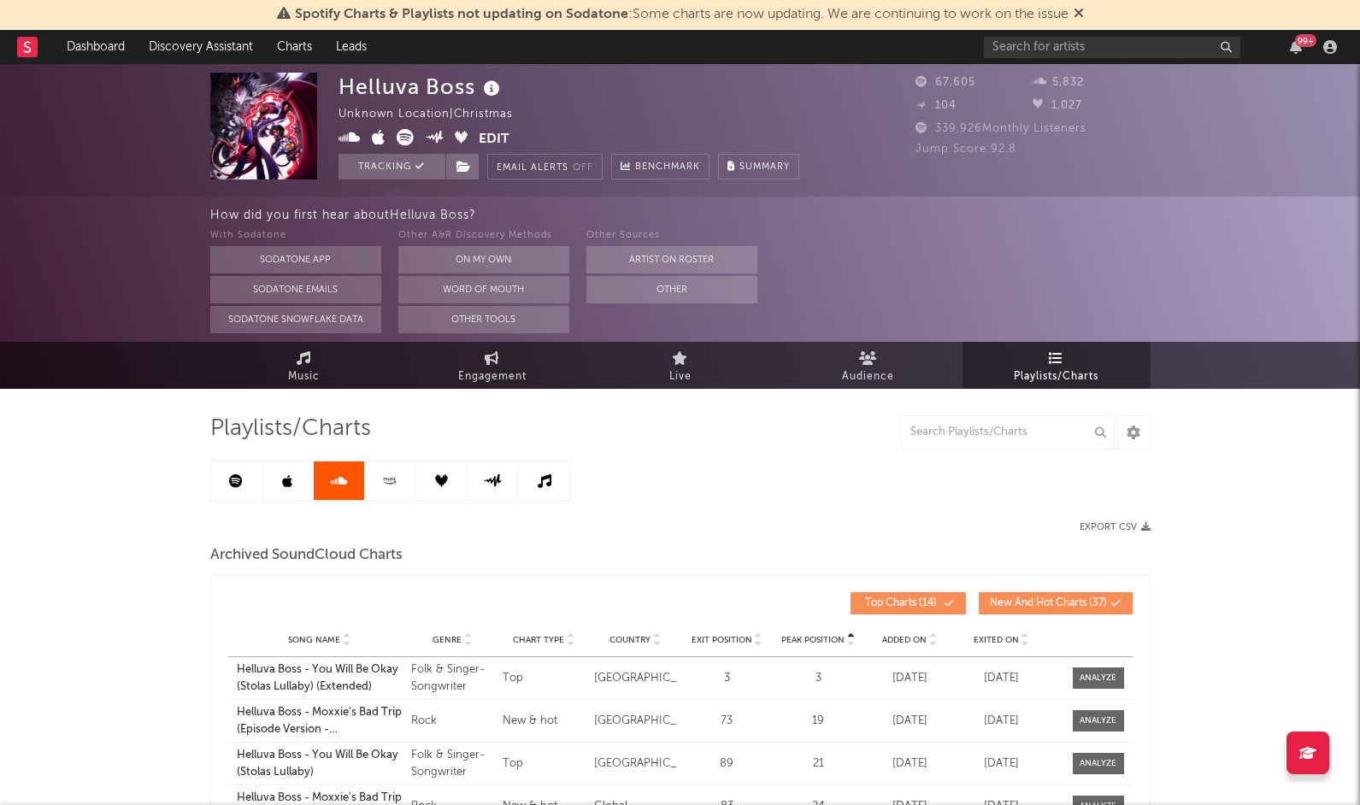
click at [427, 494] on link at bounding box center [441, 481] width 51 height 38
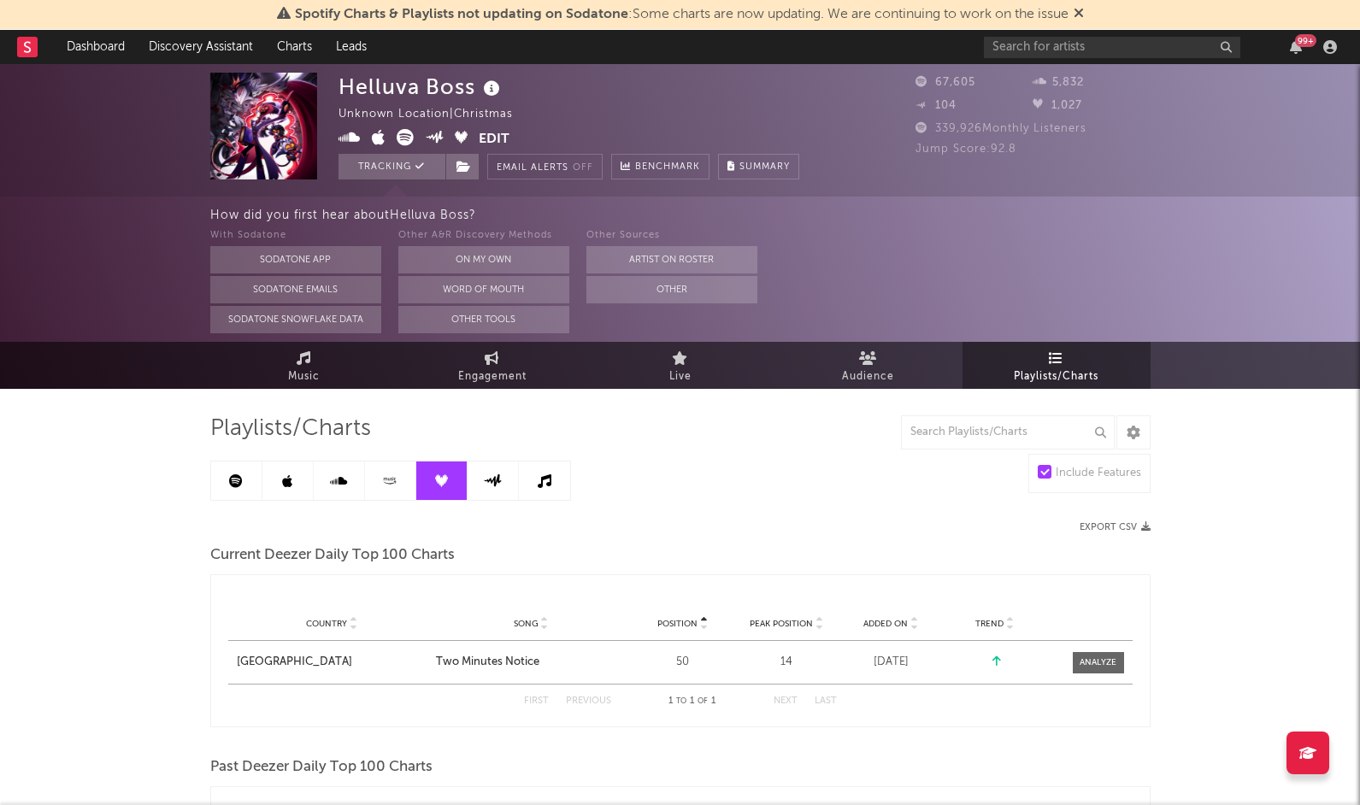
click at [383, 484] on icon at bounding box center [390, 481] width 20 height 13
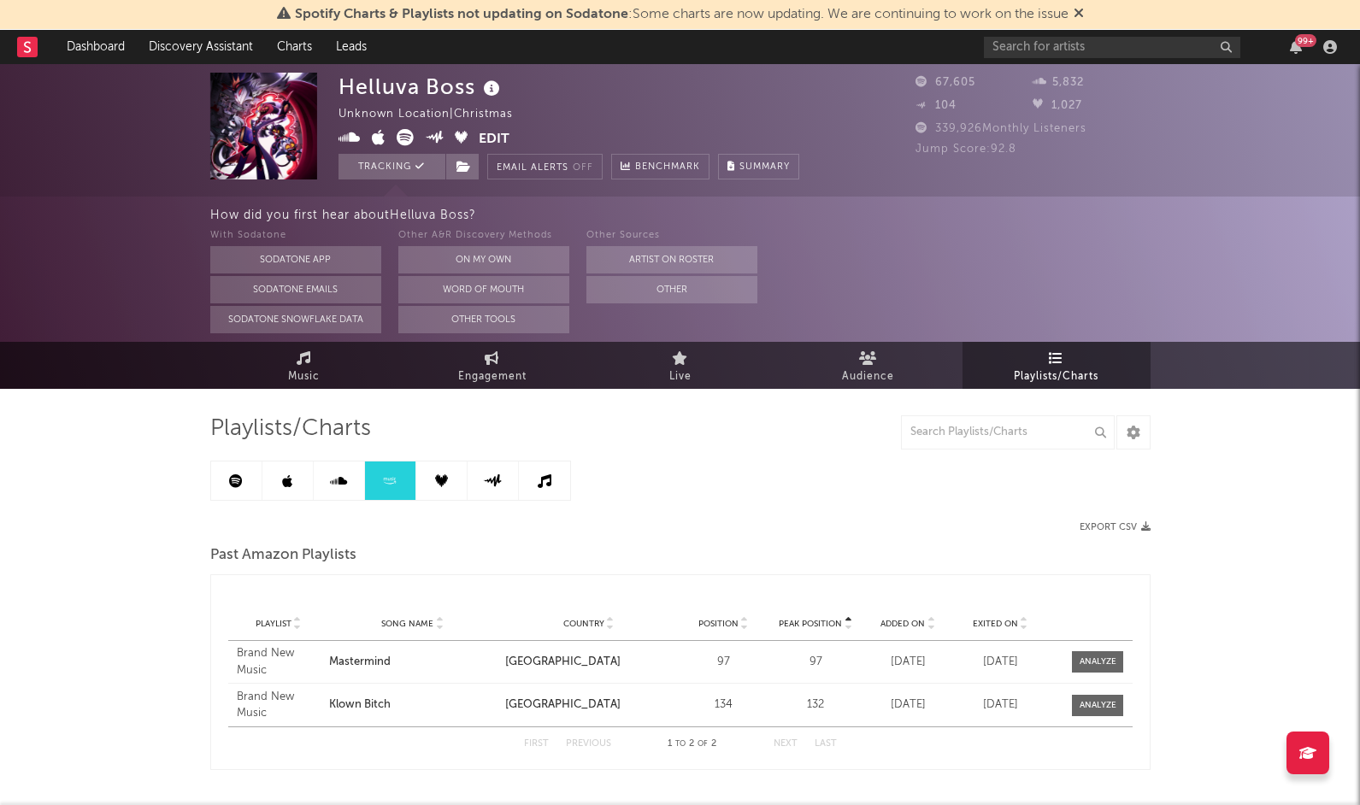
click at [336, 480] on icon at bounding box center [338, 482] width 17 height 14
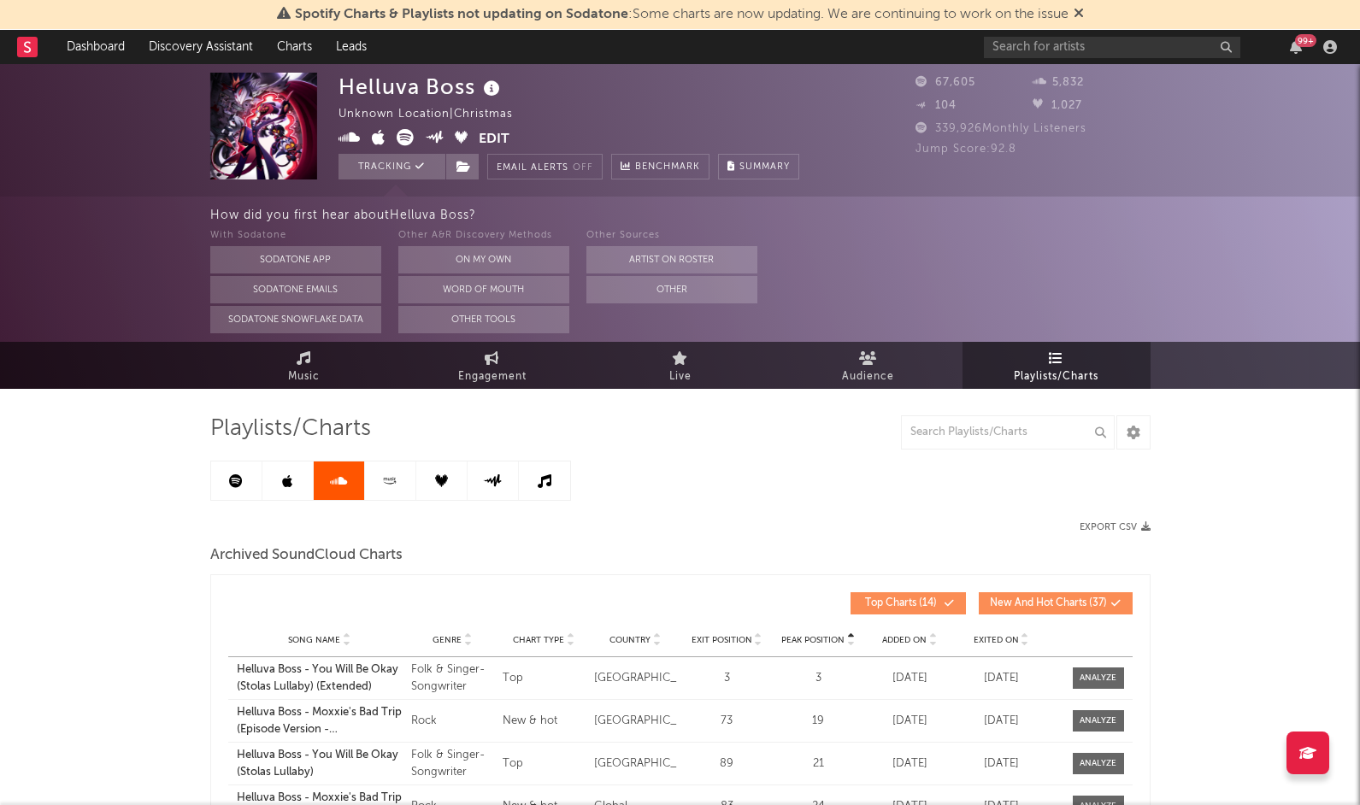
click at [298, 481] on link at bounding box center [287, 481] width 51 height 38
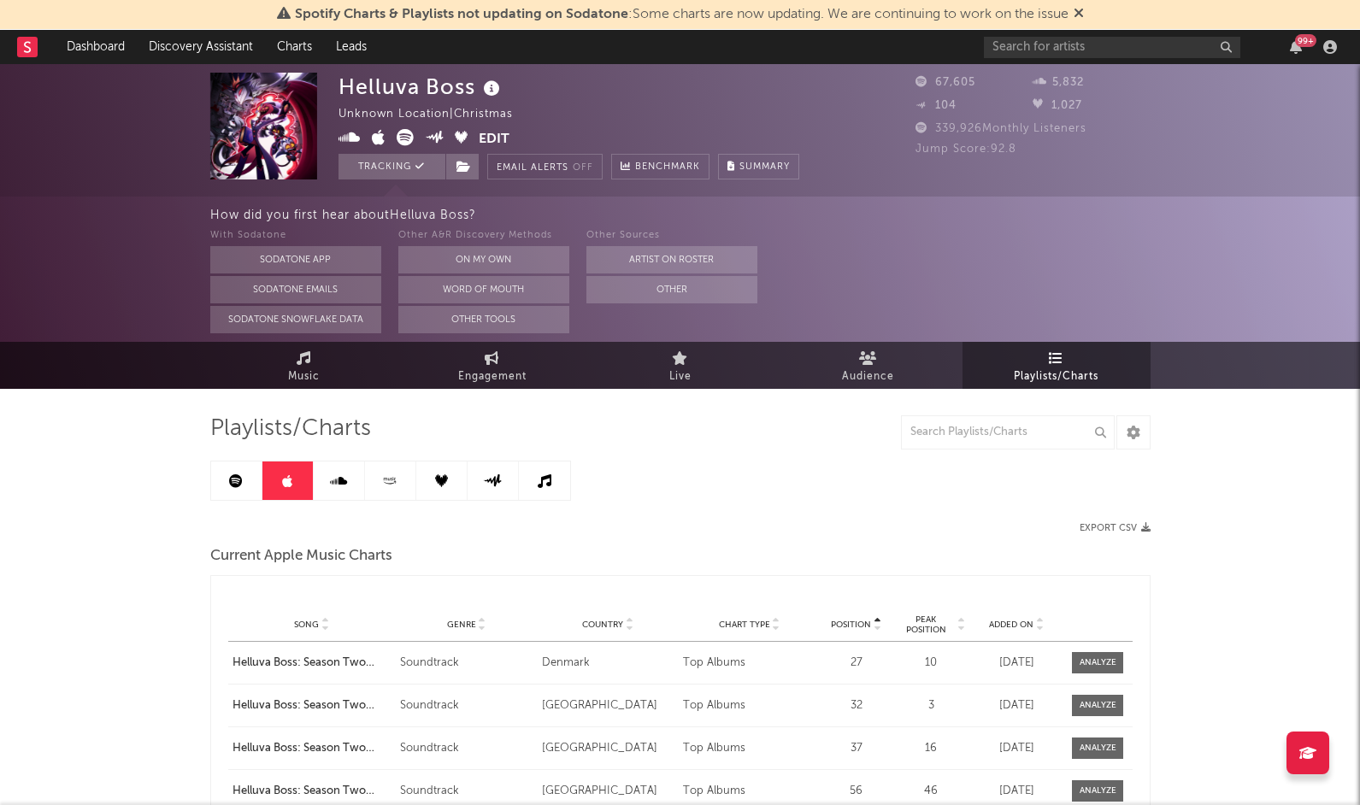
click at [360, 477] on link at bounding box center [339, 481] width 51 height 38
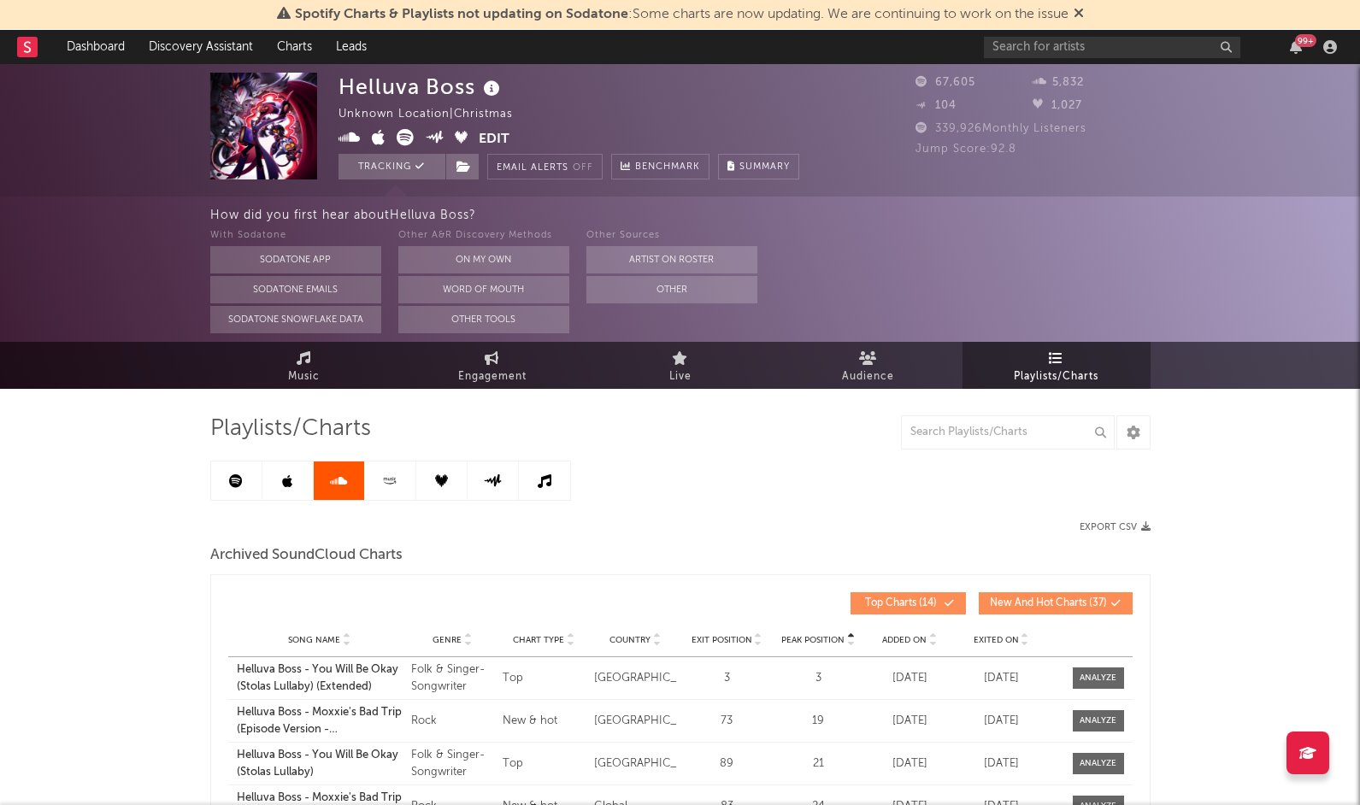
click at [304, 485] on link at bounding box center [287, 481] width 51 height 38
